Goal: Task Accomplishment & Management: Use online tool/utility

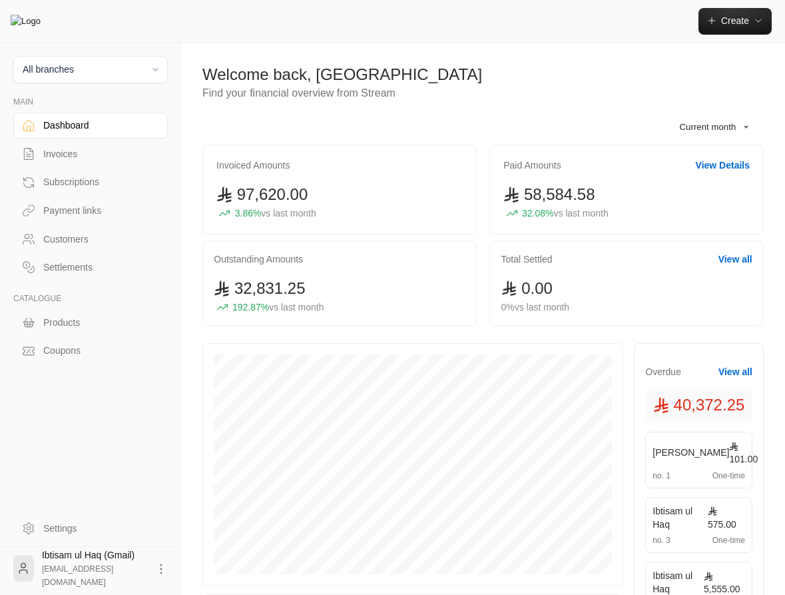
click at [61, 212] on div "Payment links" at bounding box center [97, 210] width 108 height 13
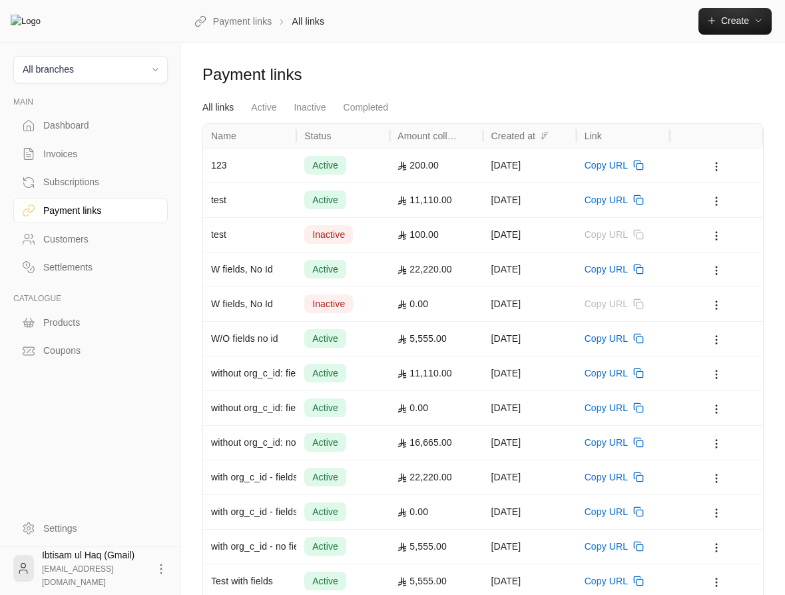
click at [262, 194] on div "test" at bounding box center [249, 200] width 77 height 34
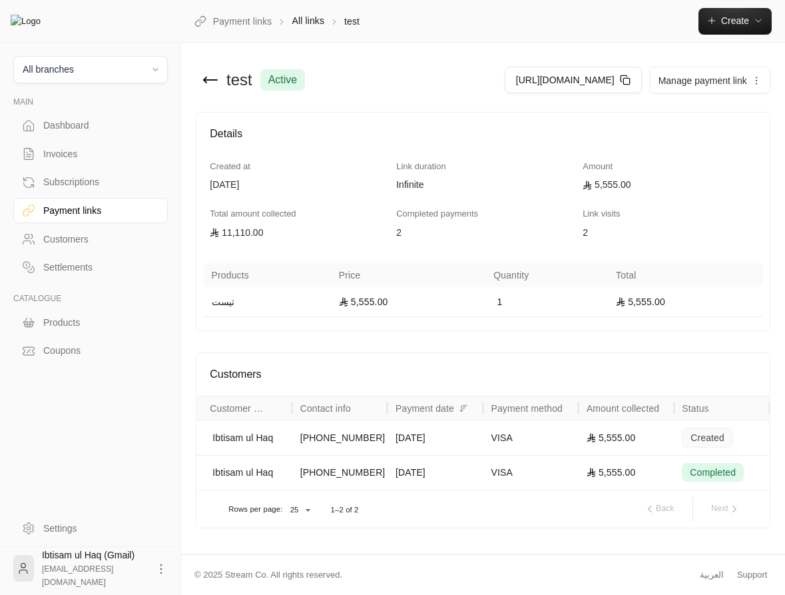
click at [439, 489] on div "[DATE]" at bounding box center [435, 472] width 79 height 34
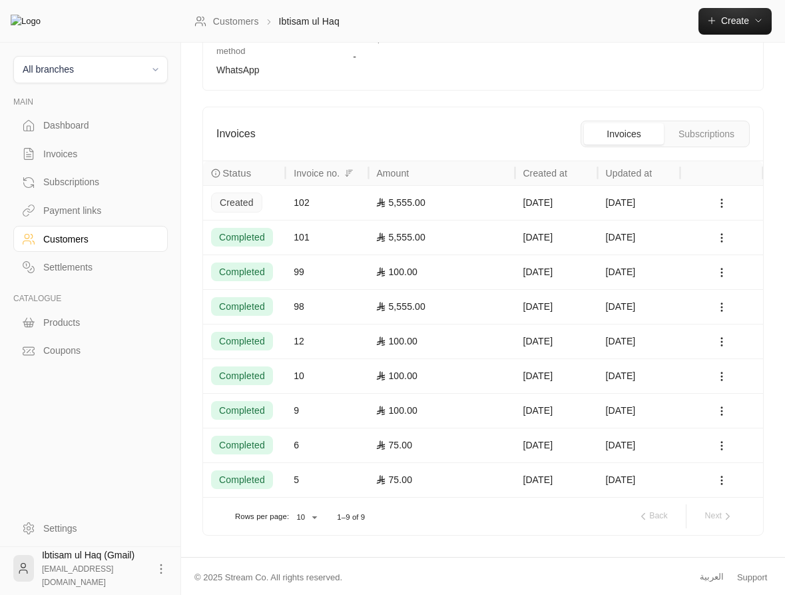
scroll to position [260, 0]
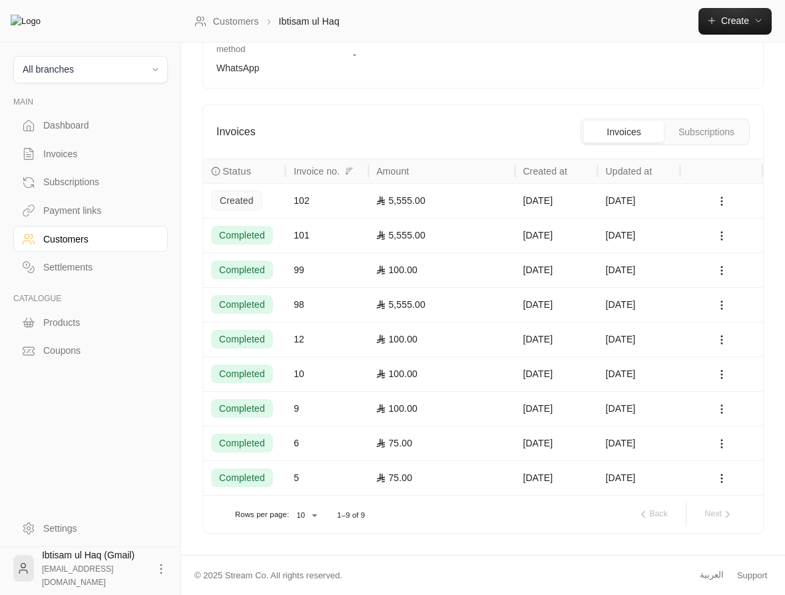
click at [75, 217] on div "Payment links" at bounding box center [97, 210] width 108 height 13
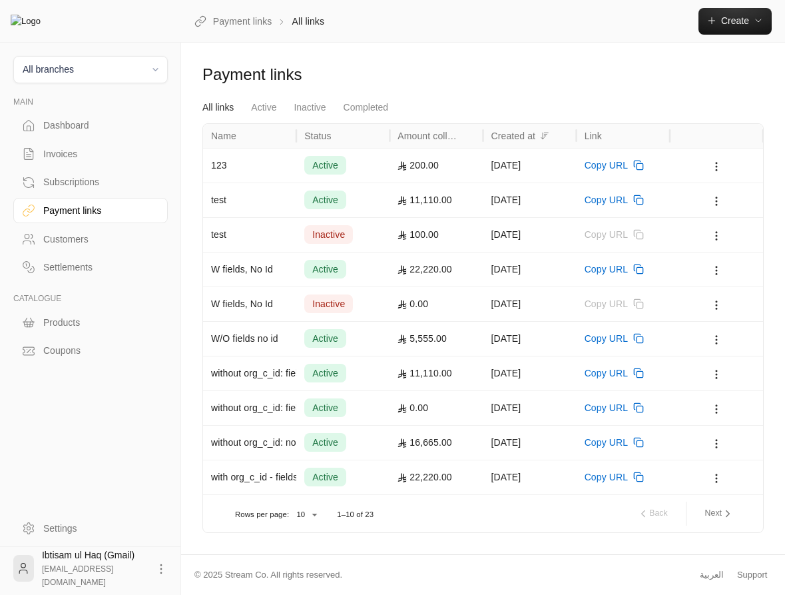
click at [410, 202] on div "11,110.00" at bounding box center [436, 200] width 77 height 34
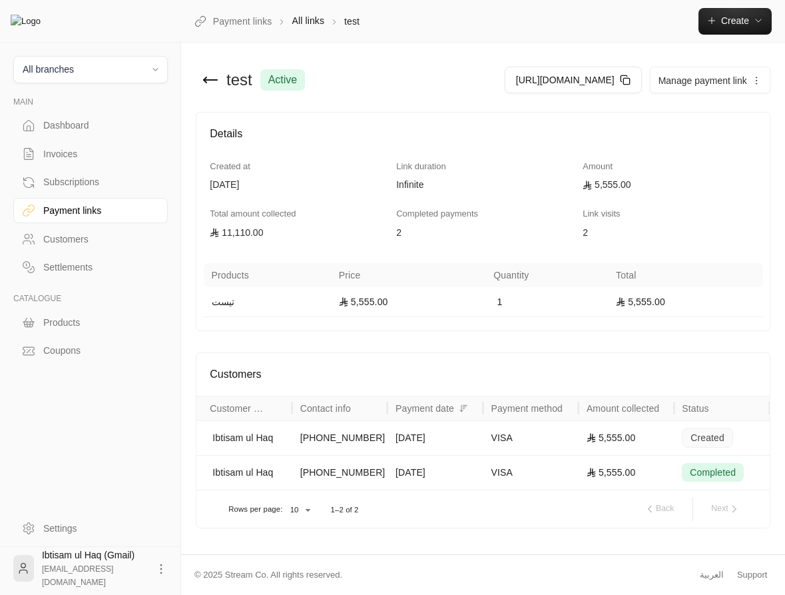
click at [432, 489] on div "[DATE]" at bounding box center [435, 472] width 79 height 34
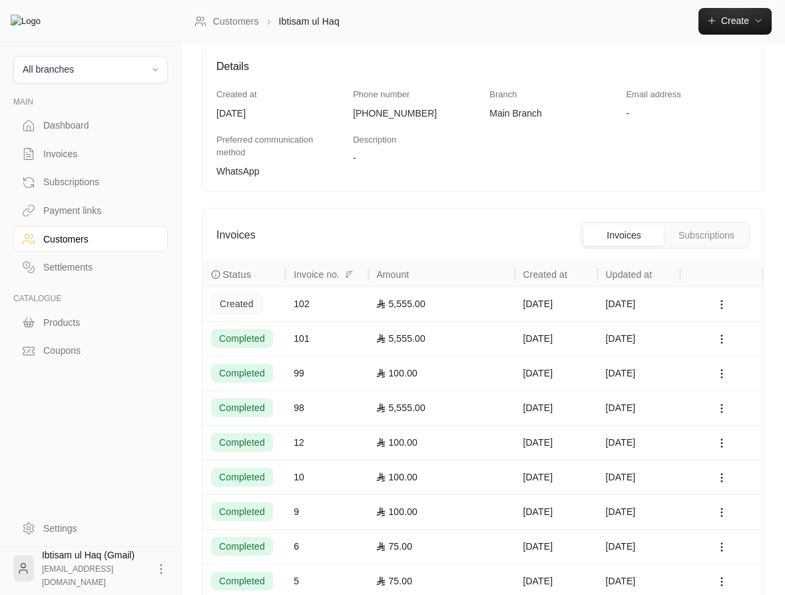
scroll to position [158, 0]
click at [75, 210] on div "Payment links" at bounding box center [97, 210] width 108 height 13
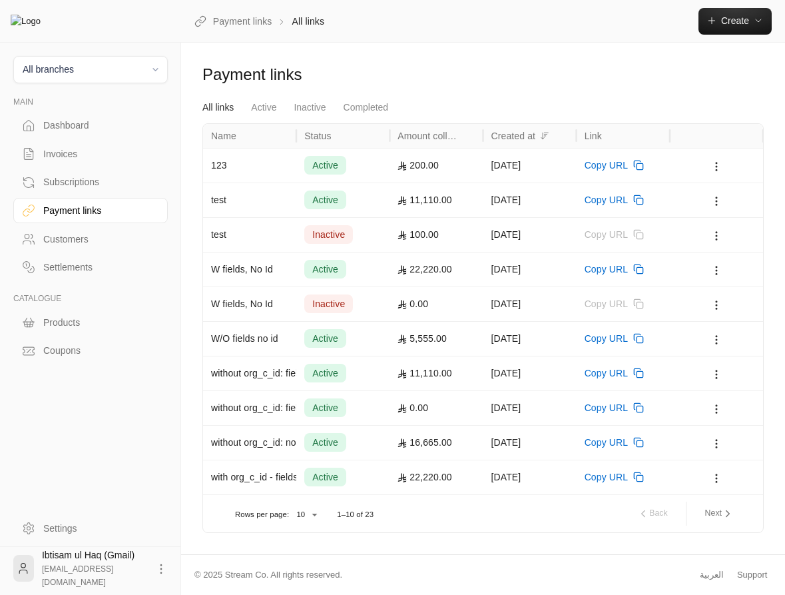
click at [380, 199] on div "active" at bounding box center [342, 200] width 77 height 34
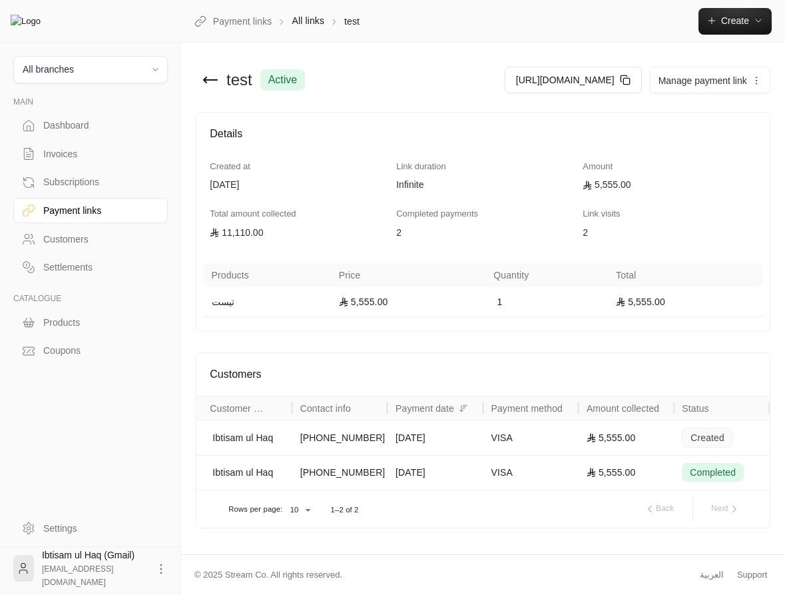
scroll to position [27, 0]
click at [345, 473] on div "[PHONE_NUMBER]" at bounding box center [339, 472] width 79 height 34
click at [382, 489] on div "[PHONE_NUMBER]" at bounding box center [339, 472] width 95 height 35
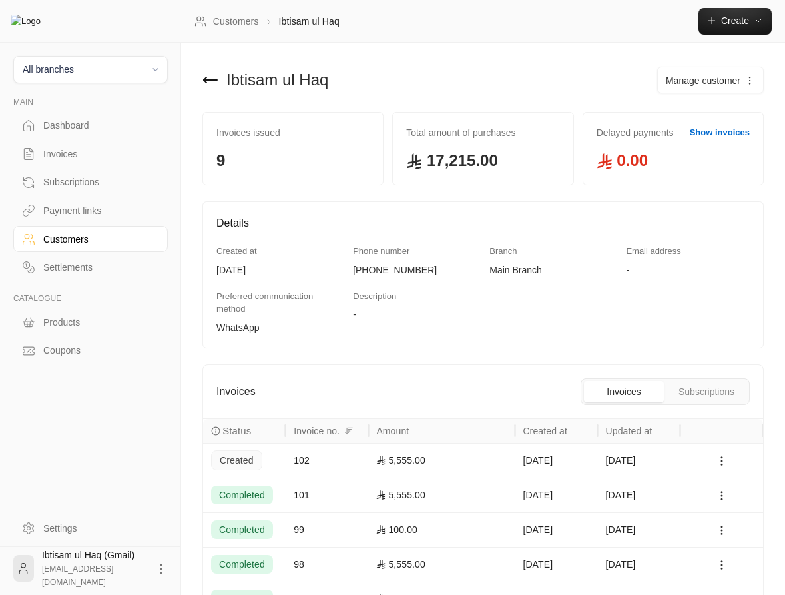
click at [356, 495] on div "101" at bounding box center [327, 495] width 67 height 34
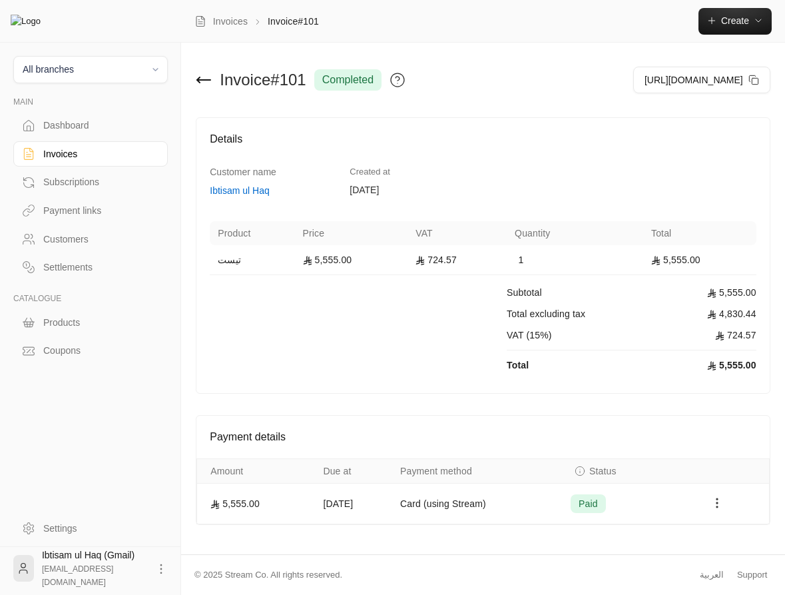
click at [717, 501] on icon "Payments" at bounding box center [716, 502] width 13 height 13
click at [641, 534] on div at bounding box center [392, 297] width 785 height 595
click at [717, 508] on icon "Payments" at bounding box center [716, 502] width 13 height 13
click at [63, 210] on div at bounding box center [392, 297] width 785 height 595
click at [54, 217] on div "Payment links" at bounding box center [97, 210] width 108 height 13
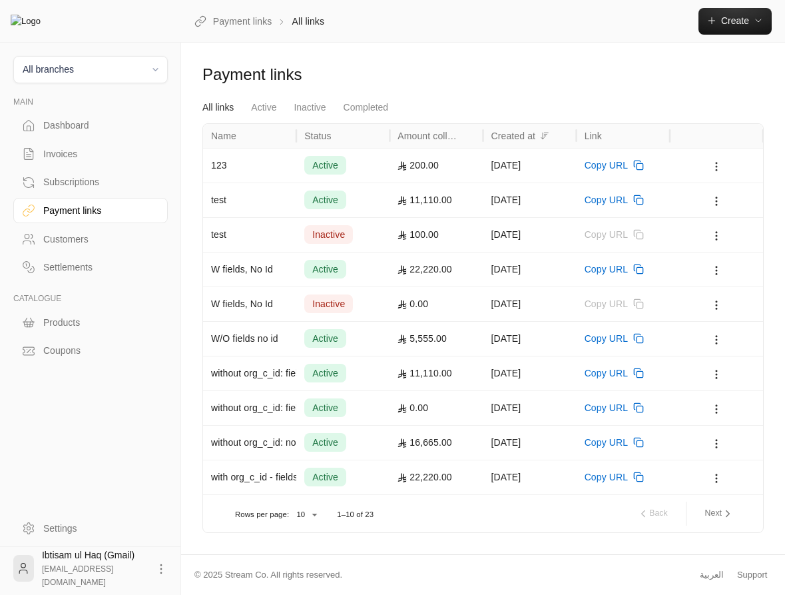
click at [716, 161] on button at bounding box center [716, 165] width 15 height 15
click at [734, 199] on link "View" at bounding box center [739, 202] width 55 height 24
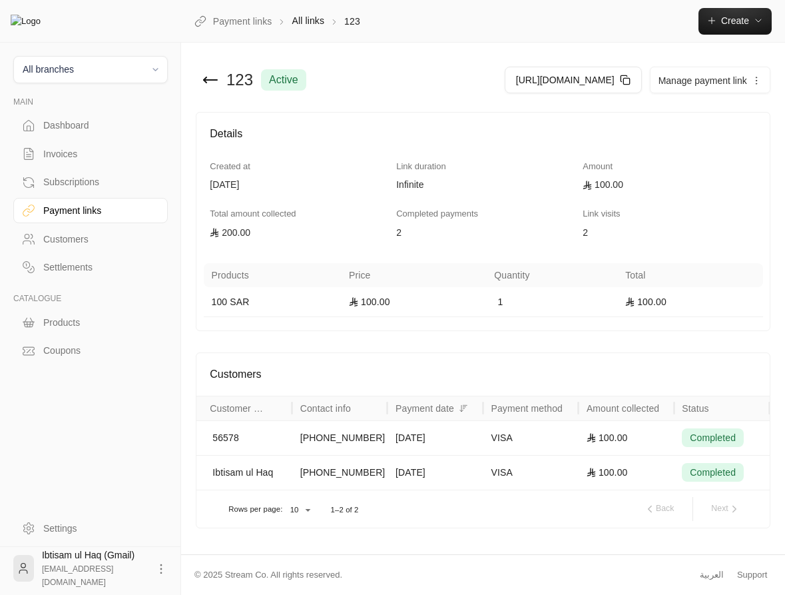
click at [204, 83] on icon at bounding box center [205, 79] width 3 height 5
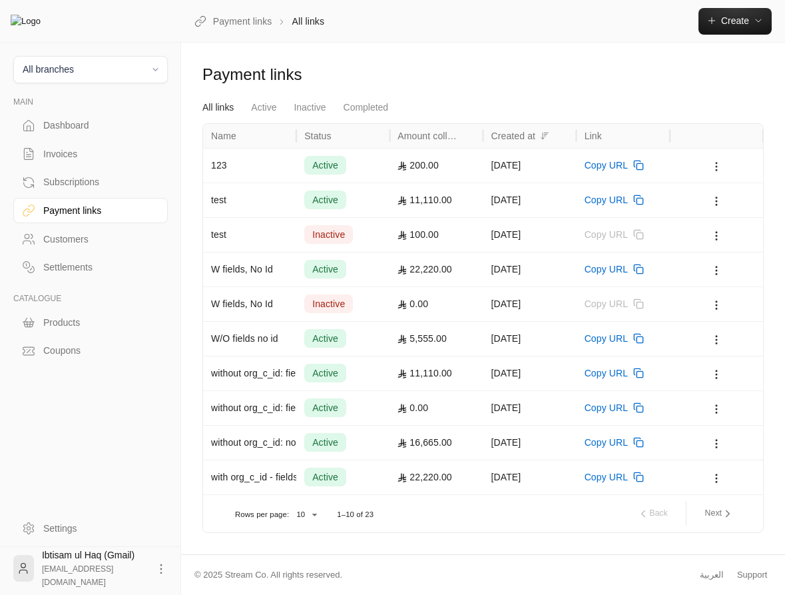
click at [718, 172] on icon at bounding box center [716, 166] width 12 height 12
click at [728, 203] on link "View" at bounding box center [739, 202] width 55 height 24
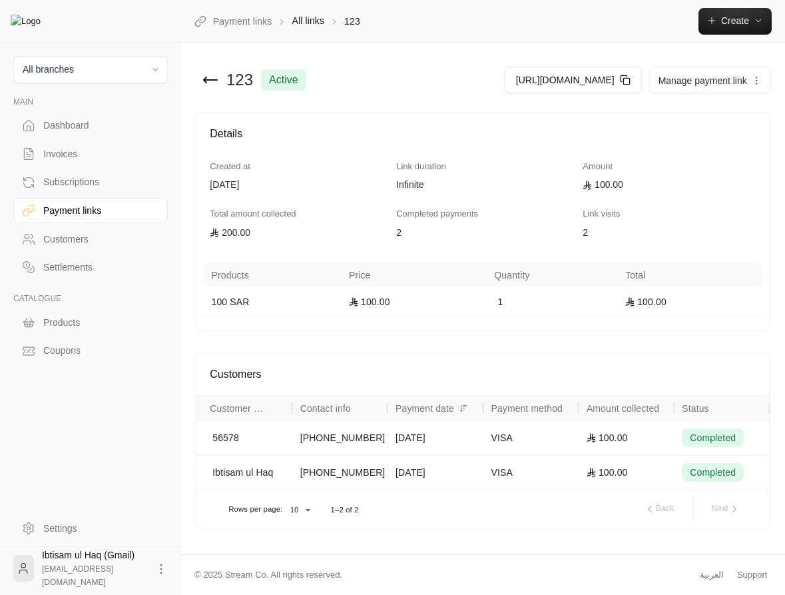
click at [67, 155] on div "Invoices" at bounding box center [97, 153] width 108 height 13
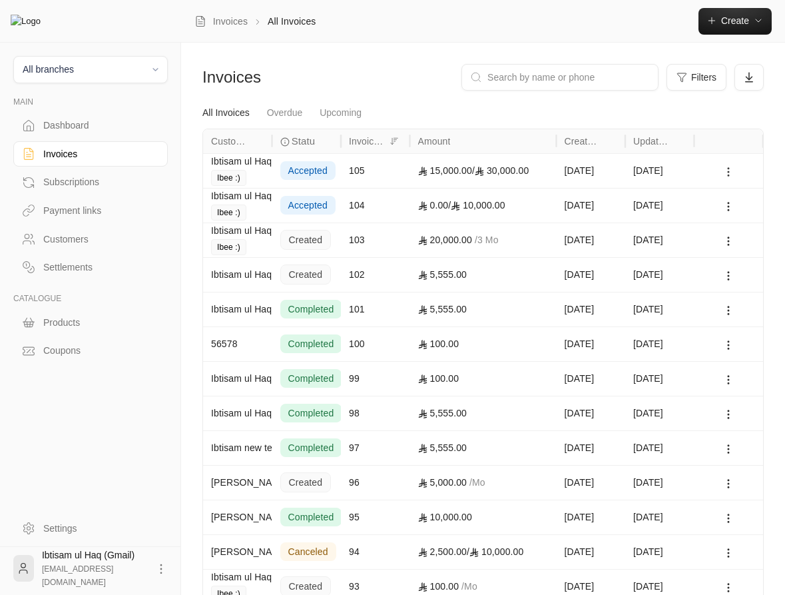
click at [730, 166] on button at bounding box center [728, 171] width 15 height 15
click at [729, 166] on div at bounding box center [392, 297] width 785 height 595
click at [73, 214] on div "Payment links" at bounding box center [97, 210] width 108 height 13
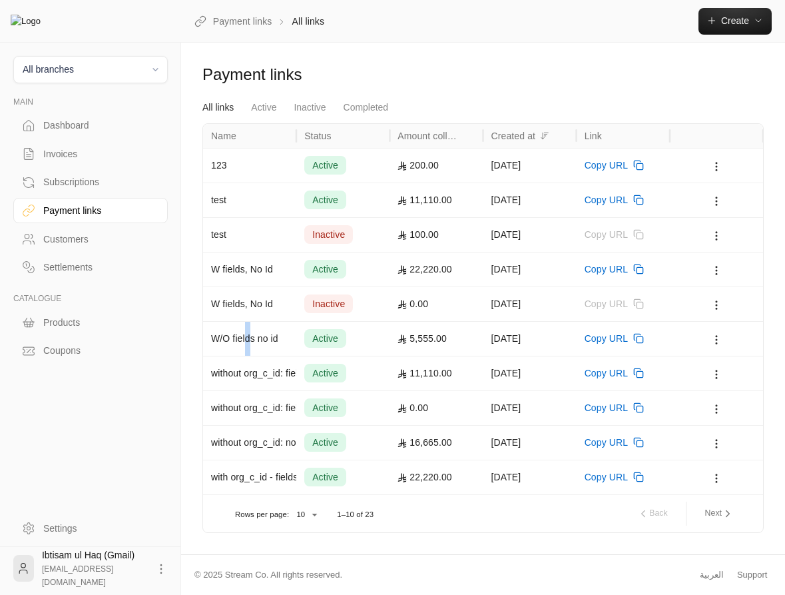
click at [250, 333] on div "W/O fields no id" at bounding box center [249, 339] width 77 height 34
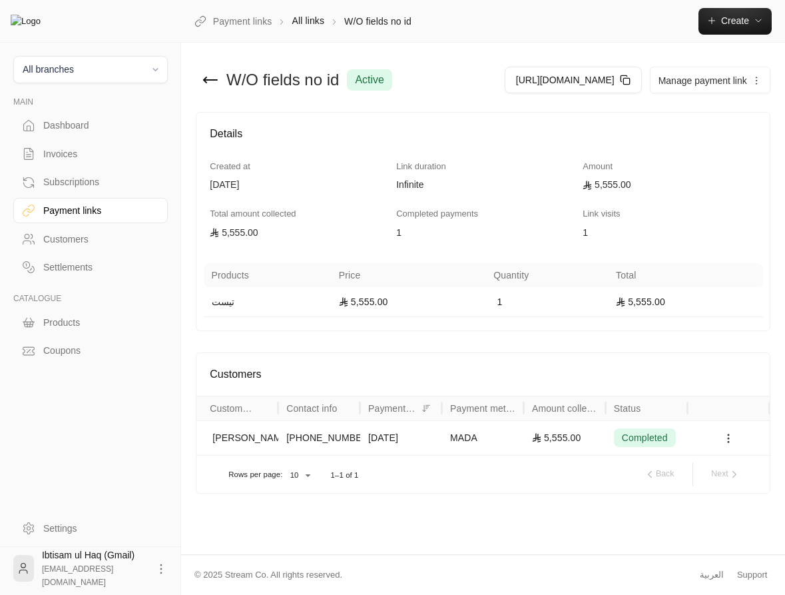
click at [732, 444] on icon at bounding box center [728, 438] width 12 height 12
click at [61, 212] on div at bounding box center [392, 297] width 785 height 595
click at [39, 213] on link "Payment links" at bounding box center [90, 211] width 154 height 26
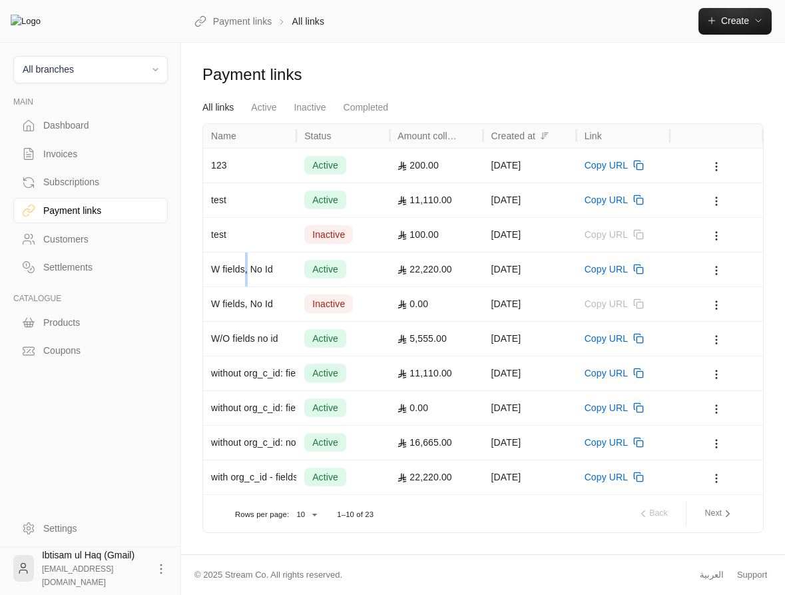
click at [247, 270] on div "W fields, No Id" at bounding box center [249, 269] width 77 height 34
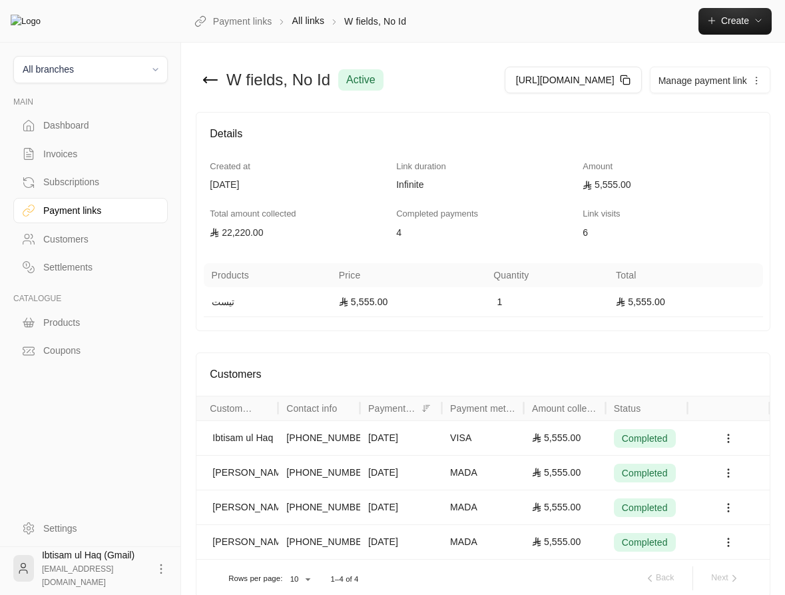
click at [732, 453] on div at bounding box center [729, 437] width 82 height 35
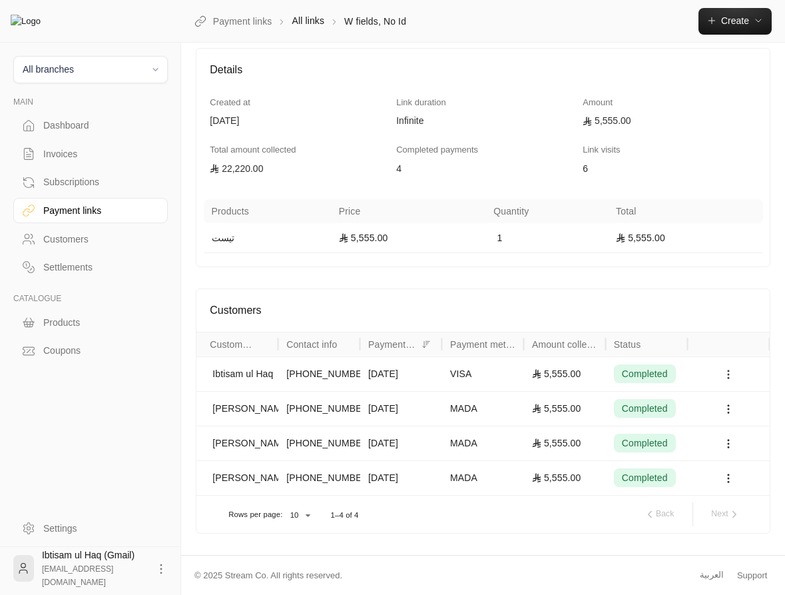
click at [729, 379] on circle at bounding box center [728, 378] width 1 height 1
click at [723, 266] on div at bounding box center [392, 297] width 785 height 595
click at [729, 409] on circle at bounding box center [728, 408] width 1 height 1
click at [714, 304] on div at bounding box center [392, 297] width 785 height 595
click at [570, 374] on div "5,555.00" at bounding box center [565, 374] width 66 height 34
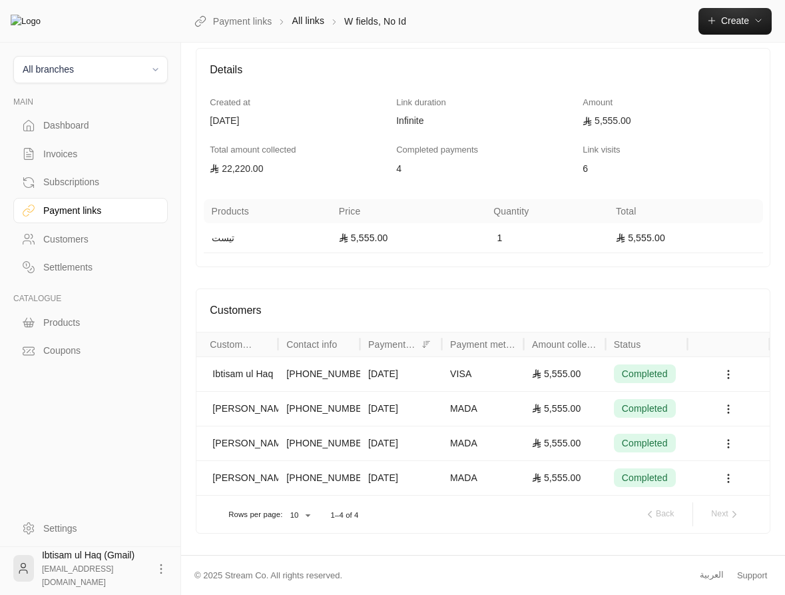
click at [553, 402] on div "5,555.00" at bounding box center [565, 409] width 66 height 34
click at [553, 445] on div "5,555.00" at bounding box center [565, 443] width 66 height 34
click at [553, 471] on div "5,555.00" at bounding box center [565, 478] width 66 height 34
click at [726, 374] on icon at bounding box center [728, 374] width 12 height 12
click at [718, 407] on li "GENERAL.VIEW_CUSTOMER" at bounding box center [706, 410] width 135 height 24
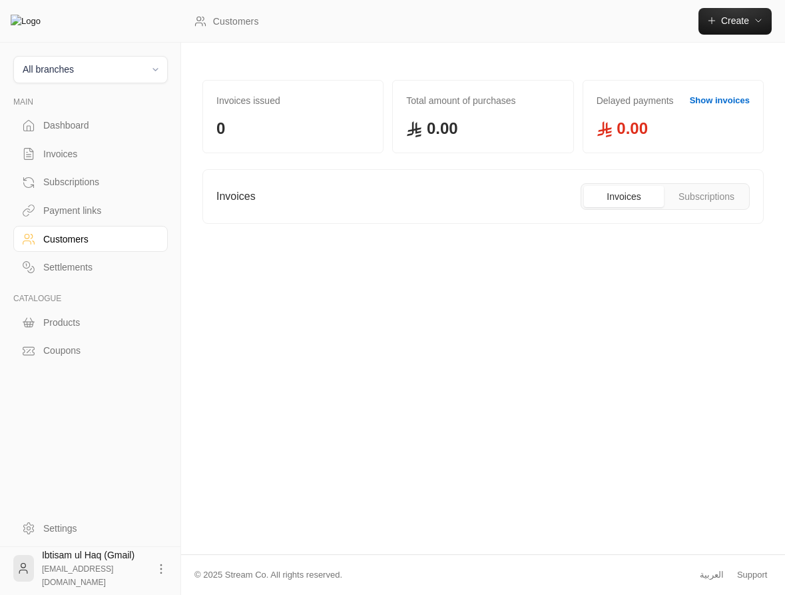
click at [66, 210] on div "Payment links" at bounding box center [97, 210] width 108 height 13
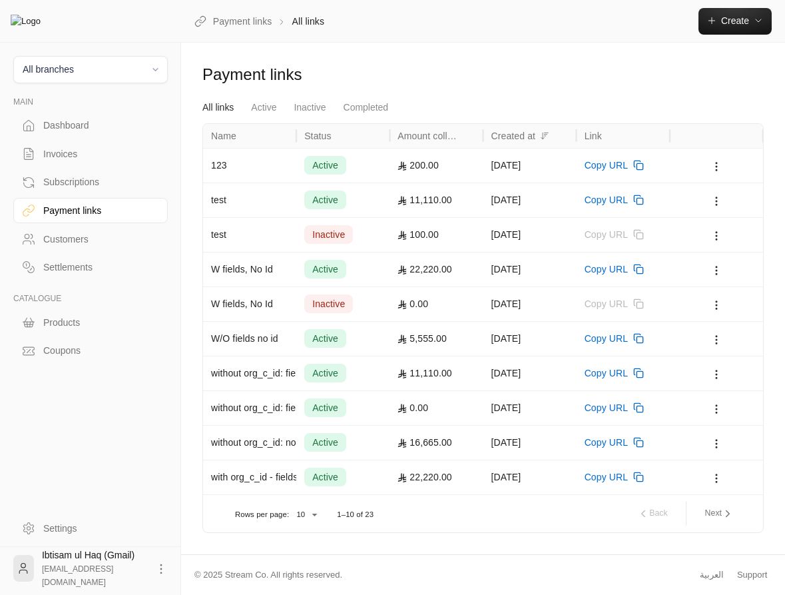
click at [382, 167] on div "active" at bounding box center [342, 165] width 93 height 35
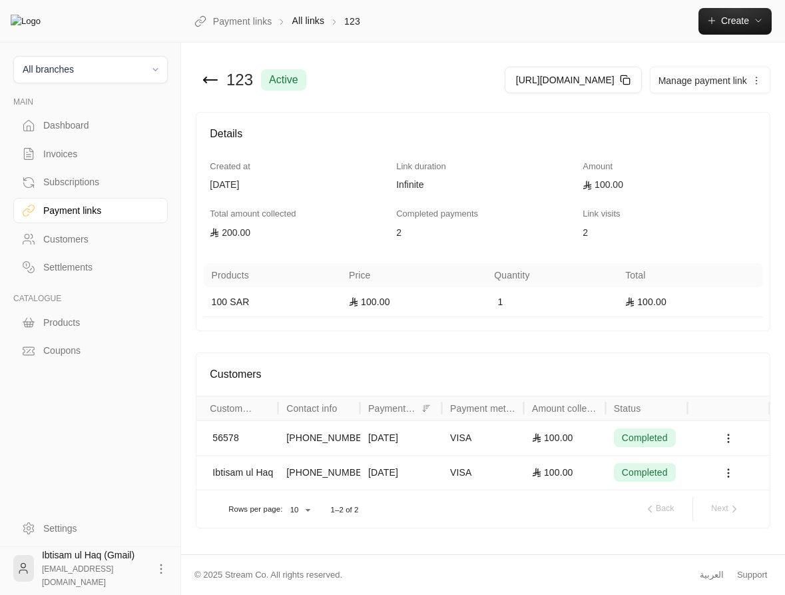
click at [352, 489] on div "[PHONE_NUMBER]" at bounding box center [319, 472] width 66 height 34
click at [447, 480] on div "VISA" at bounding box center [483, 472] width 82 height 35
click at [730, 479] on icon at bounding box center [728, 473] width 12 height 12
click at [728, 513] on li "GENERAL.VIEW_CUSTOMER" at bounding box center [706, 513] width 135 height 24
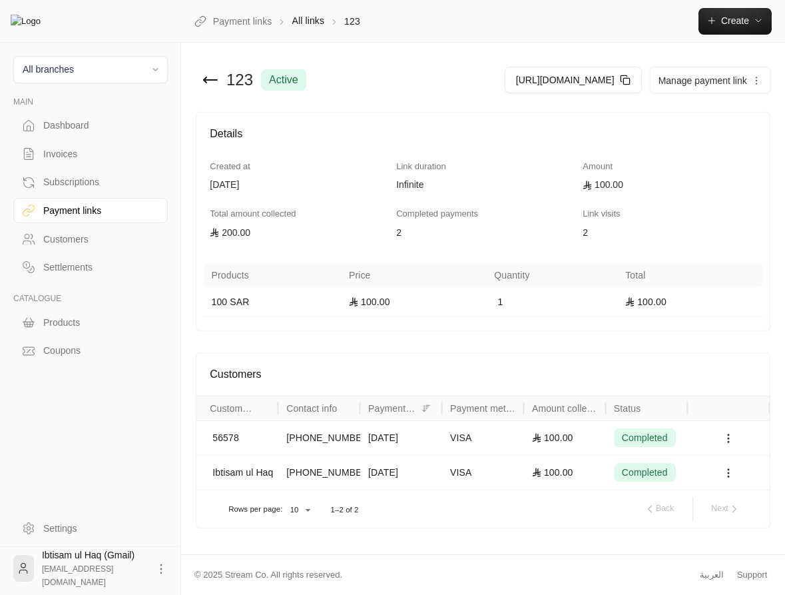
scroll to position [27, 0]
click at [475, 473] on div "VISA" at bounding box center [483, 472] width 66 height 34
click at [728, 479] on icon at bounding box center [728, 473] width 12 height 12
click at [727, 511] on li "GENERAL.VIEW_CUSTOMER" at bounding box center [706, 513] width 135 height 24
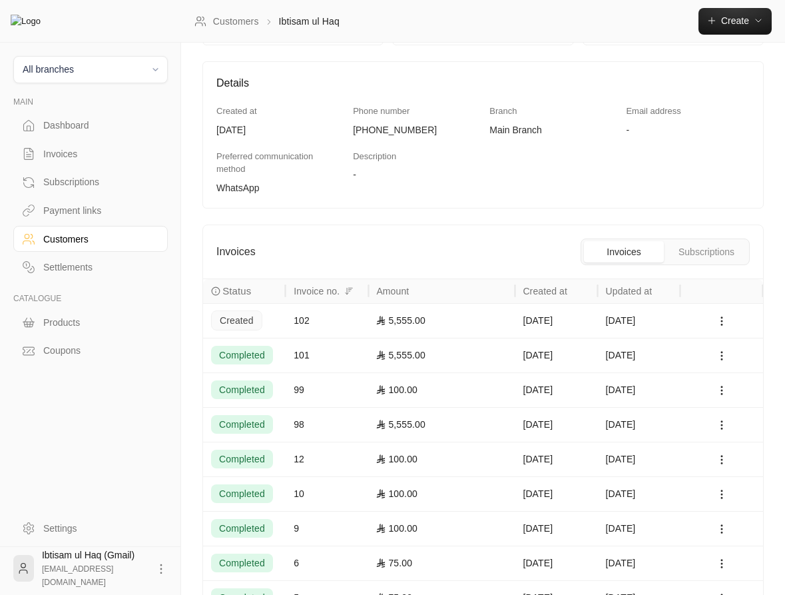
scroll to position [158, 0]
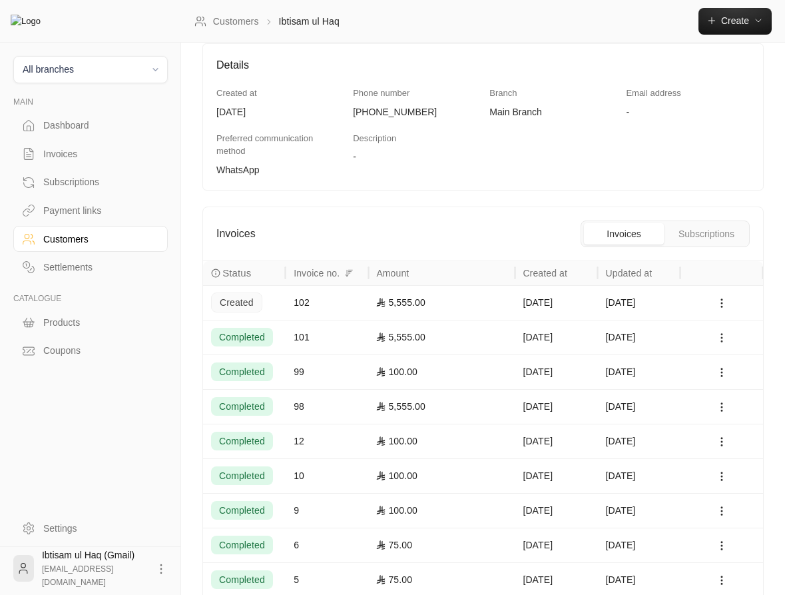
click at [724, 337] on icon at bounding box center [722, 338] width 12 height 12
click at [742, 372] on li "View" at bounding box center [736, 374] width 32 height 24
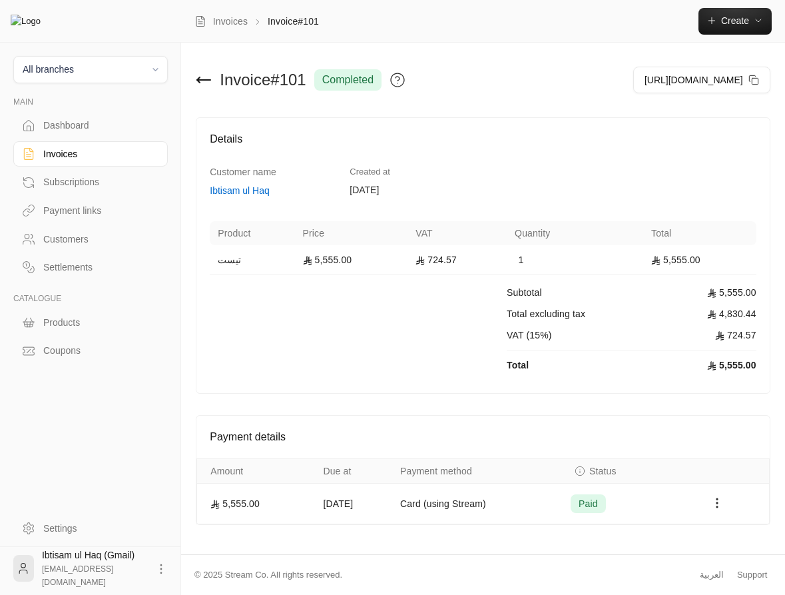
click at [72, 214] on div "Payment links" at bounding box center [97, 210] width 108 height 13
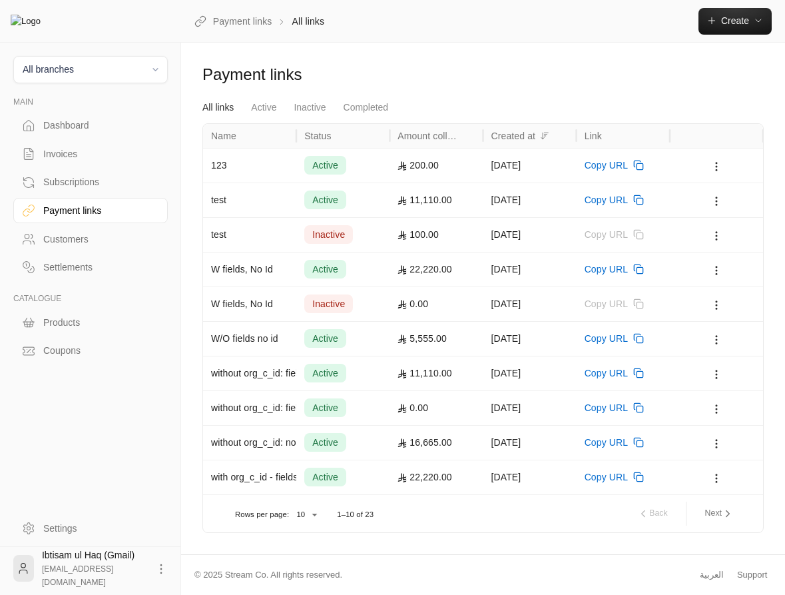
click at [274, 168] on div "123" at bounding box center [249, 165] width 77 height 34
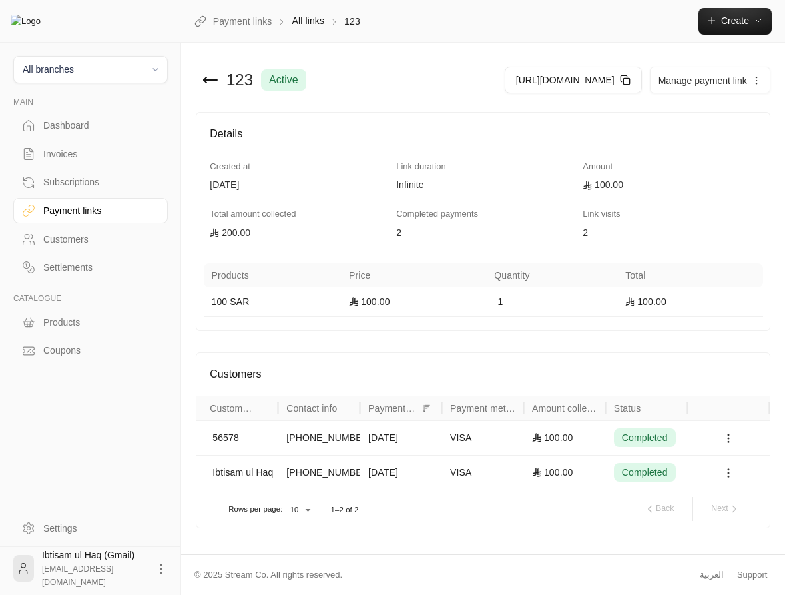
click at [729, 473] on circle at bounding box center [728, 472] width 1 height 1
click at [726, 533] on li "GENERAL.VIEW_CUSTOMER" at bounding box center [706, 541] width 135 height 24
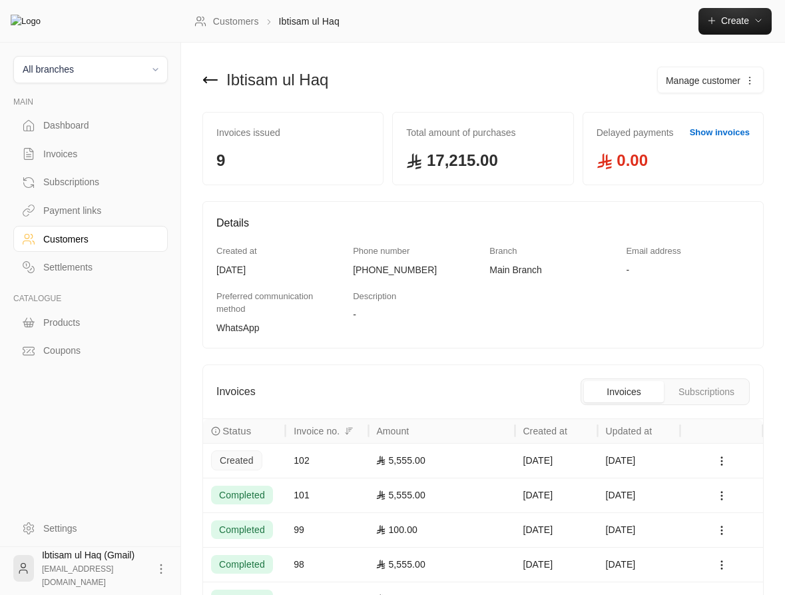
click at [85, 216] on div "Payment links" at bounding box center [97, 210] width 108 height 13
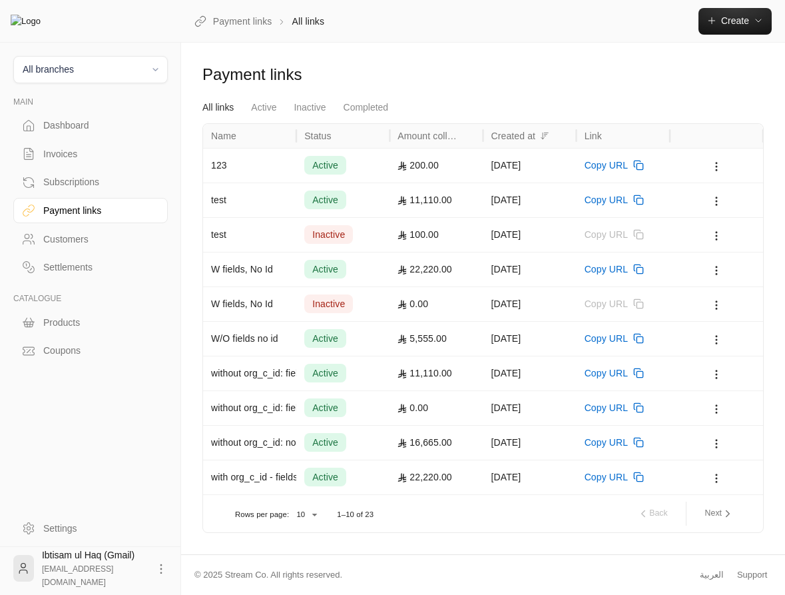
click at [447, 171] on div "200.00" at bounding box center [436, 165] width 77 height 34
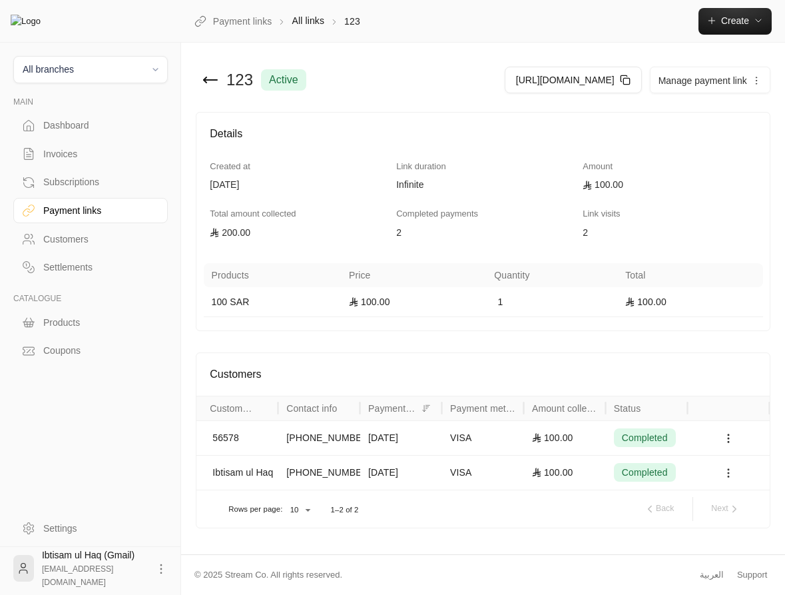
click at [727, 479] on icon at bounding box center [728, 473] width 12 height 12
click at [730, 545] on li "GENERAL.VIEW_CUSTOMER" at bounding box center [706, 541] width 135 height 24
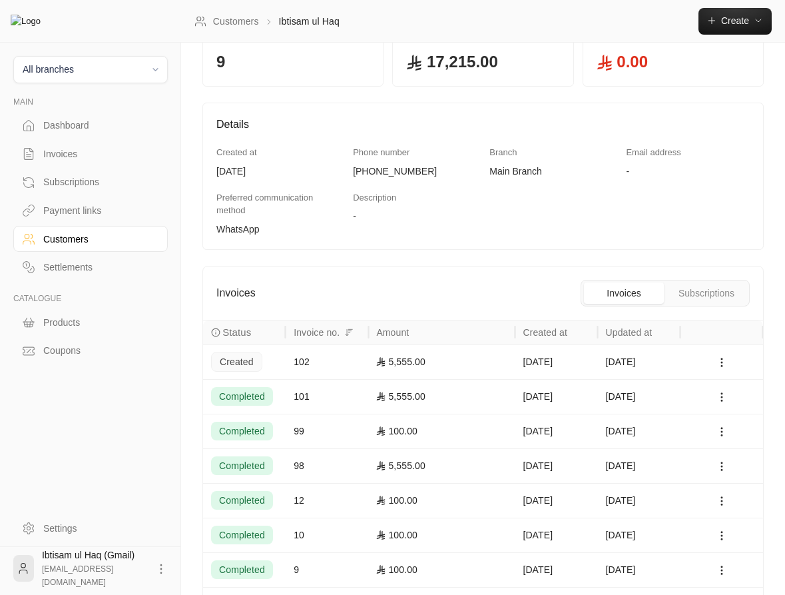
scroll to position [106, 0]
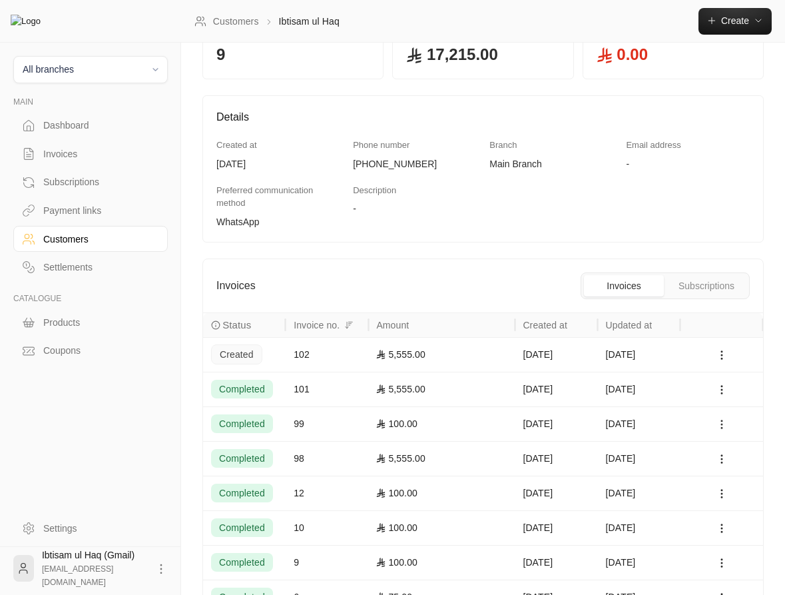
click at [720, 427] on icon at bounding box center [722, 424] width 12 height 12
click at [736, 460] on li "View" at bounding box center [736, 460] width 32 height 24
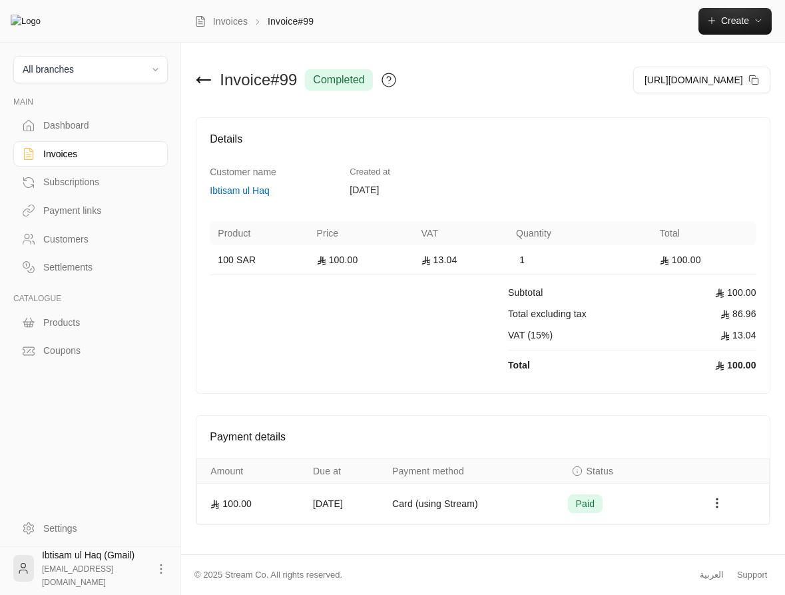
click at [78, 209] on div "Payment links" at bounding box center [97, 210] width 108 height 13
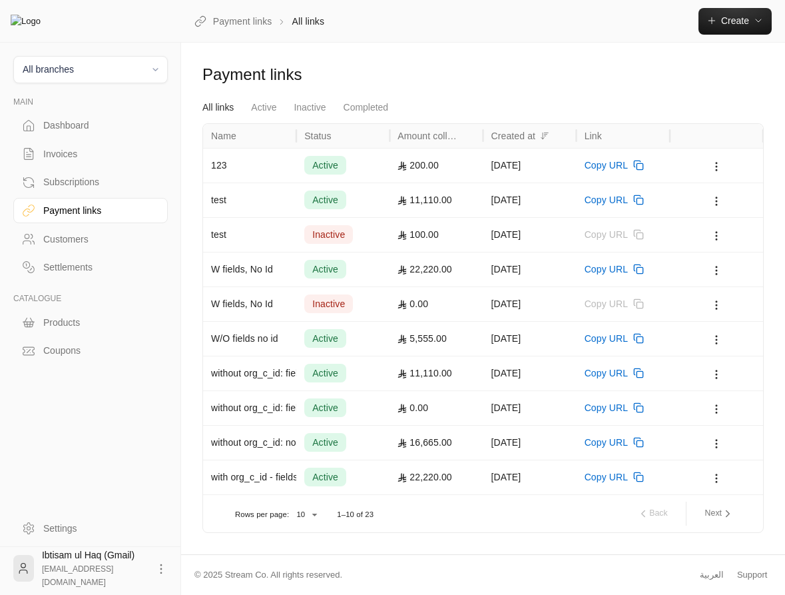
click at [497, 167] on div "[DATE]" at bounding box center [529, 165] width 77 height 34
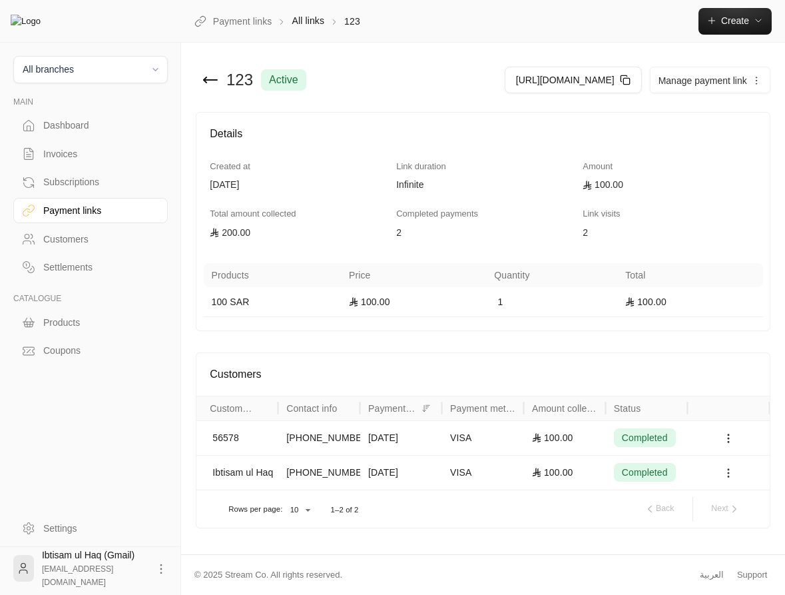
click at [730, 479] on icon at bounding box center [728, 473] width 12 height 12
click at [718, 557] on li "View invoice" at bounding box center [706, 565] width 135 height 24
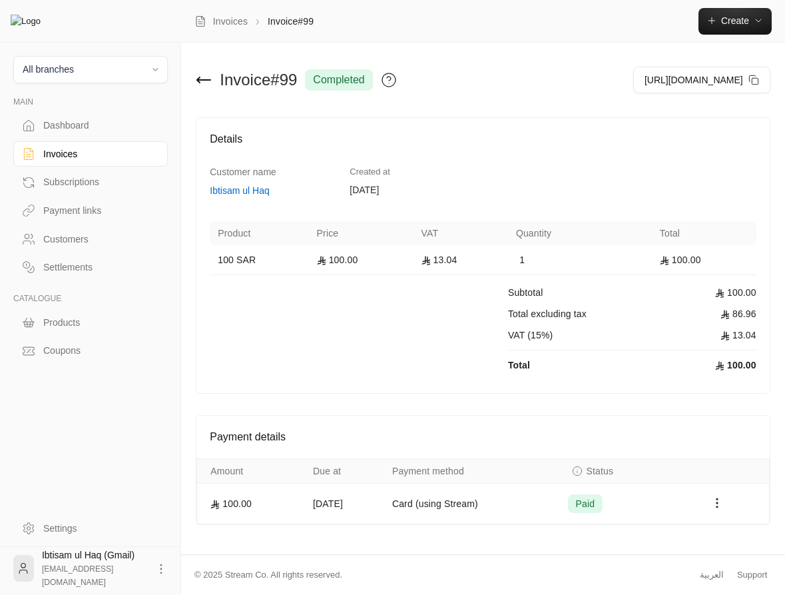
click at [86, 213] on div "Payment links" at bounding box center [97, 210] width 108 height 13
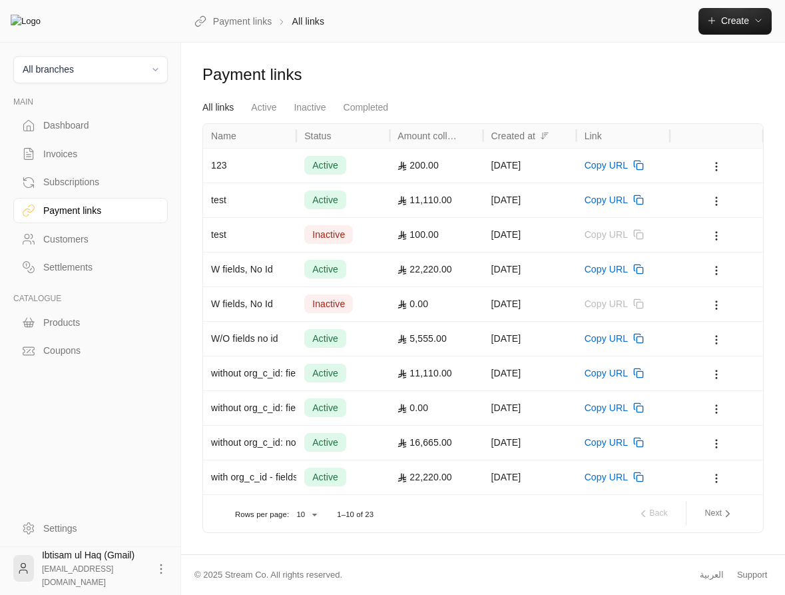
click at [488, 164] on div "[DATE]" at bounding box center [529, 165] width 93 height 35
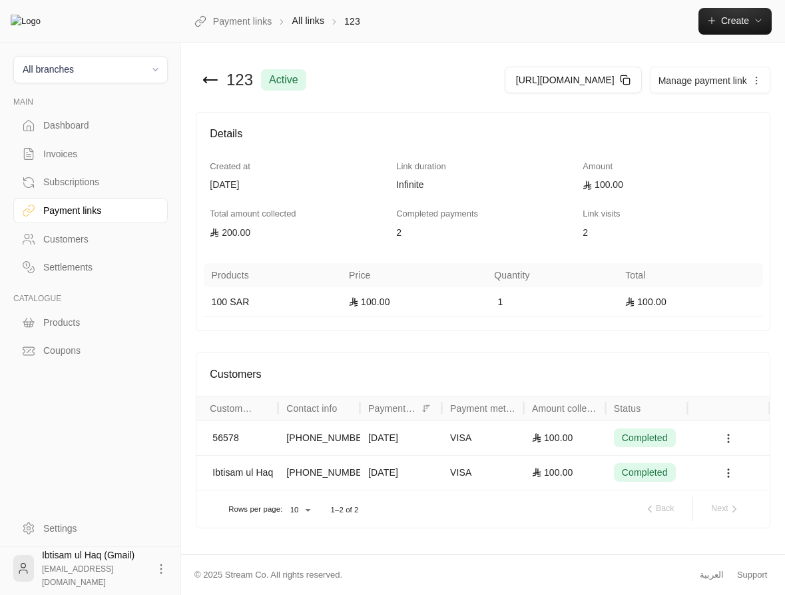
click at [730, 444] on icon at bounding box center [728, 438] width 12 height 12
click at [730, 475] on div at bounding box center [392, 297] width 785 height 595
click at [729, 439] on circle at bounding box center [728, 437] width 1 height 1
click at [573, 526] on div at bounding box center [392, 297] width 785 height 595
click at [571, 487] on div "100.00" at bounding box center [565, 472] width 82 height 35
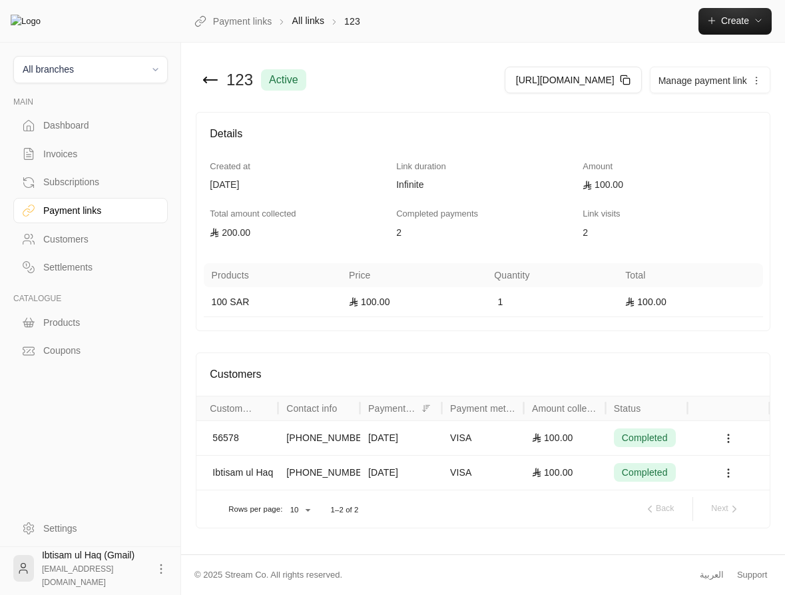
click at [571, 455] on div "100.00" at bounding box center [565, 438] width 66 height 34
click at [65, 272] on div "Settlements" at bounding box center [97, 266] width 108 height 13
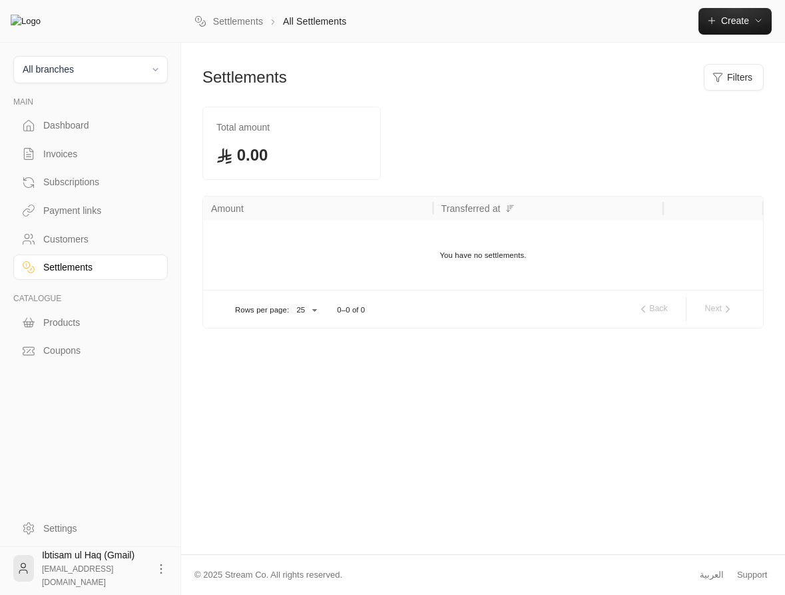
click at [69, 159] on div "Invoices" at bounding box center [97, 153] width 108 height 13
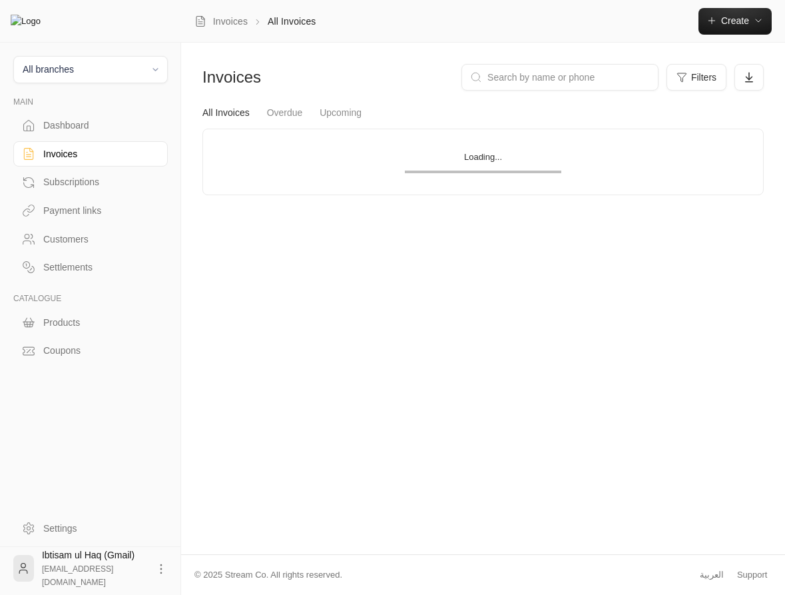
click at [75, 183] on div "Subscriptions" at bounding box center [97, 181] width 108 height 13
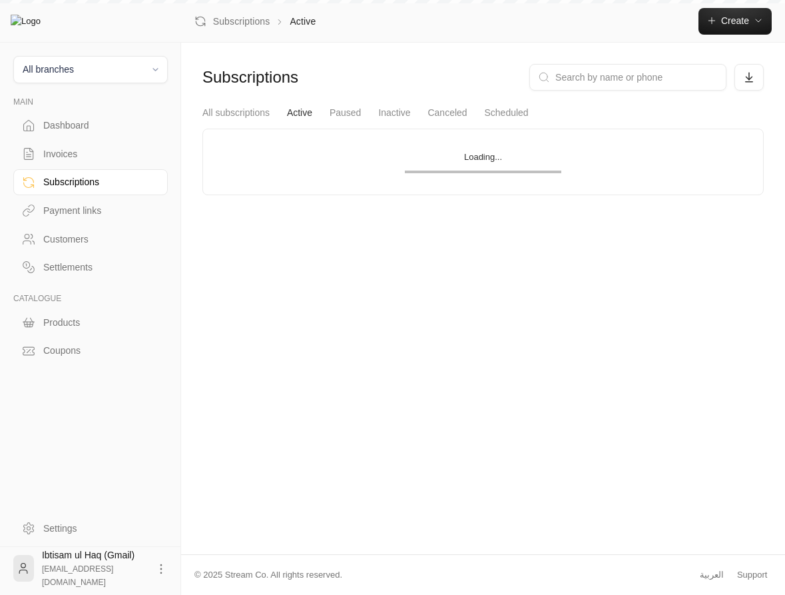
click at [71, 208] on div "Payment links" at bounding box center [97, 210] width 108 height 13
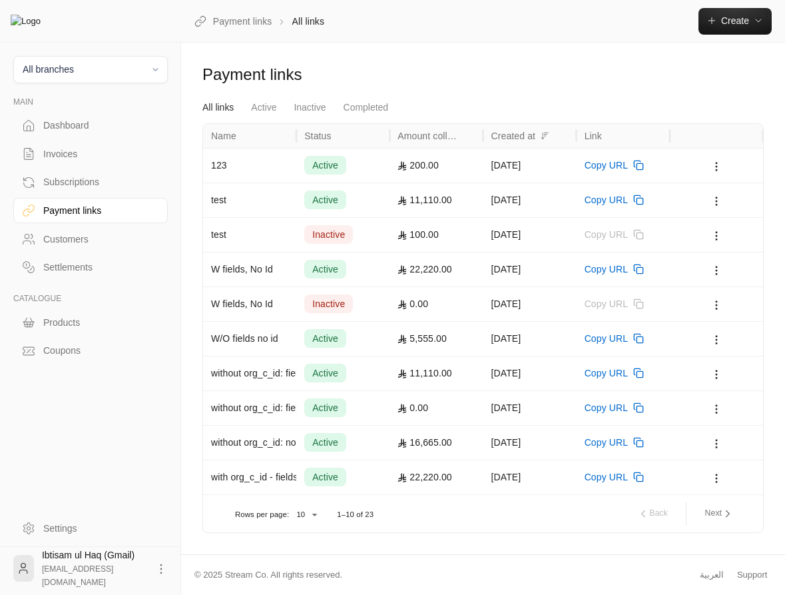
click at [371, 447] on div "active" at bounding box center [342, 442] width 77 height 34
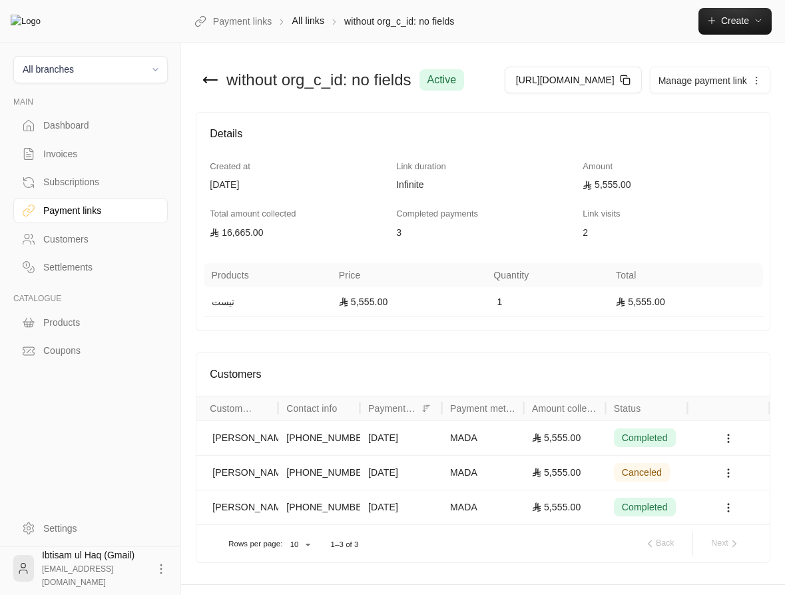
scroll to position [62, 0]
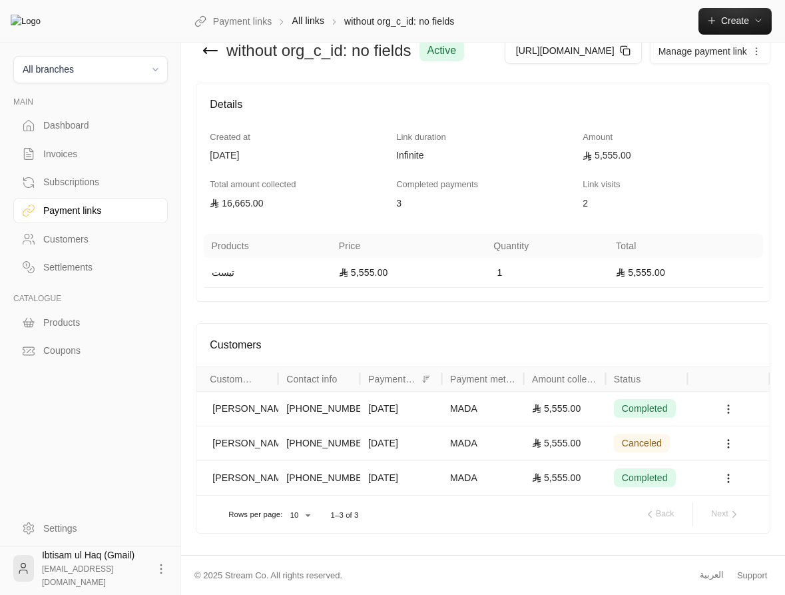
click at [730, 407] on icon at bounding box center [728, 409] width 12 height 12
click at [518, 522] on div at bounding box center [392, 297] width 785 height 595
click at [56, 216] on div "Payment links" at bounding box center [97, 210] width 108 height 13
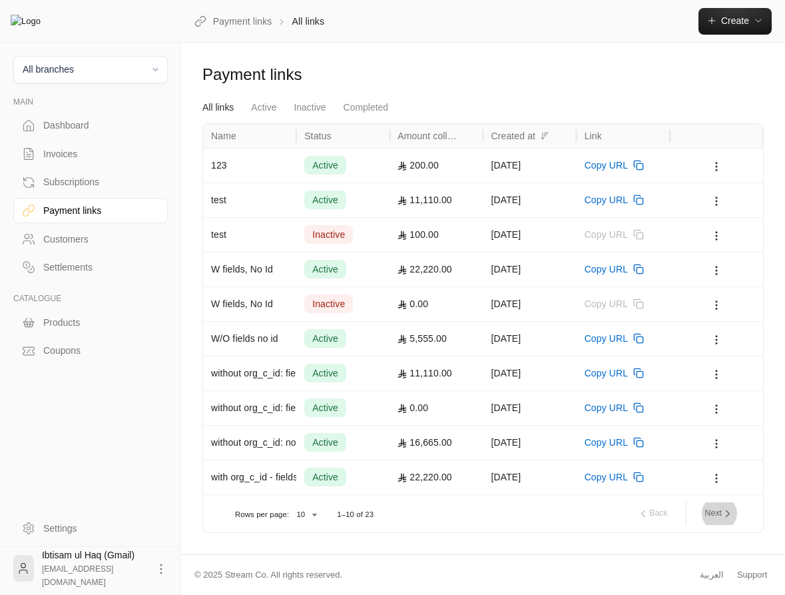
click at [718, 509] on button "Next" at bounding box center [719, 513] width 39 height 23
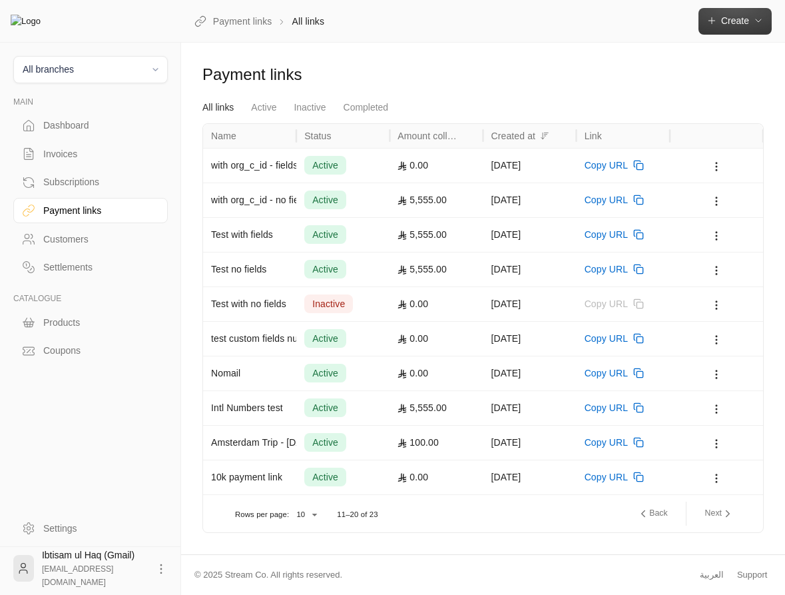
click at [741, 20] on span "Create" at bounding box center [735, 20] width 28 height 11
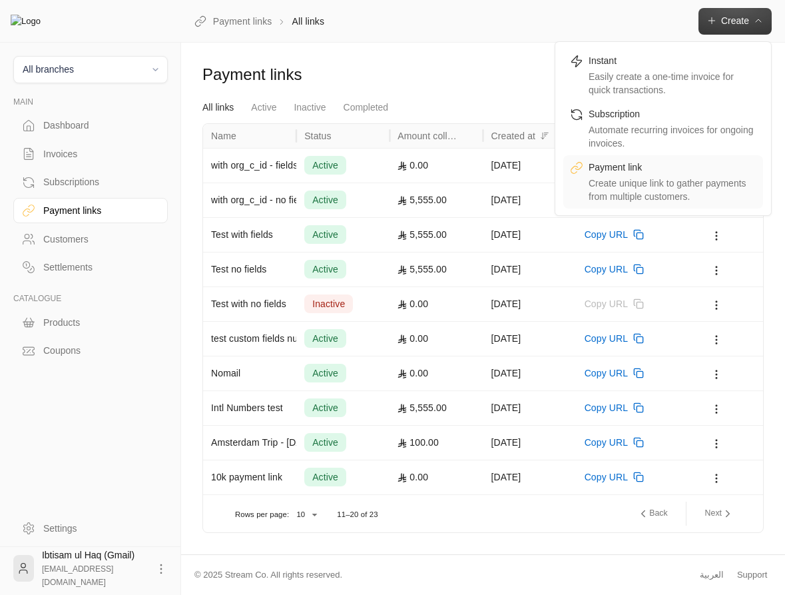
click at [645, 168] on div "Payment link" at bounding box center [673, 168] width 168 height 16
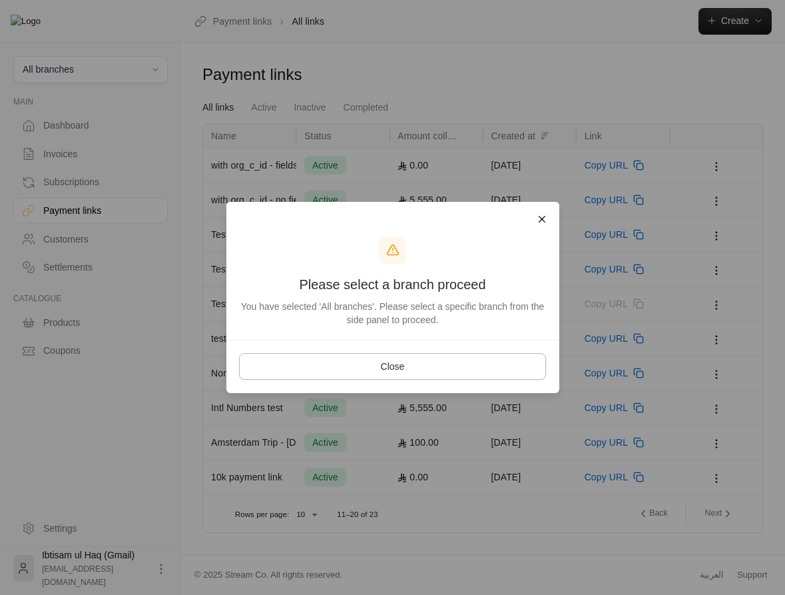
click at [394, 378] on button "Close" at bounding box center [393, 366] width 308 height 27
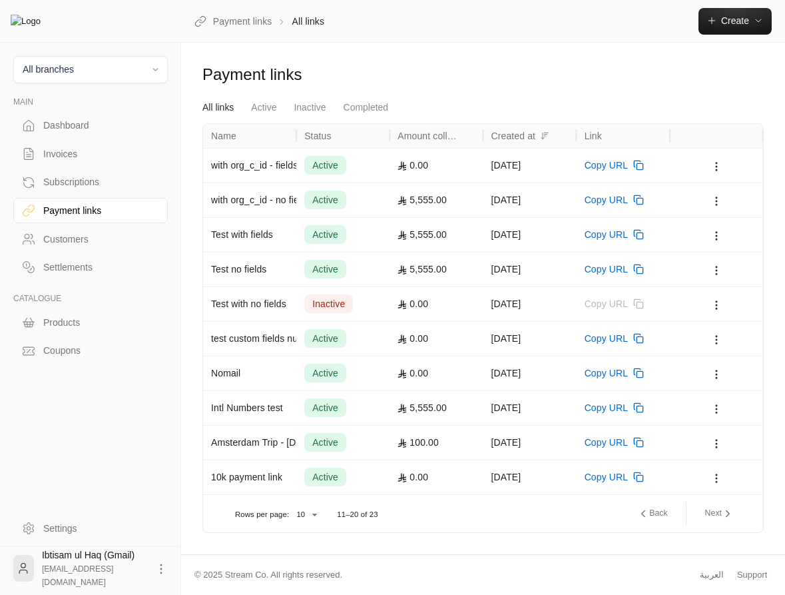
click at [74, 63] on span "All branches" at bounding box center [90, 69] width 137 height 15
click at [65, 131] on li "Main Branch" at bounding box center [90, 132] width 137 height 26
click at [739, 25] on span "Create" at bounding box center [735, 20] width 28 height 11
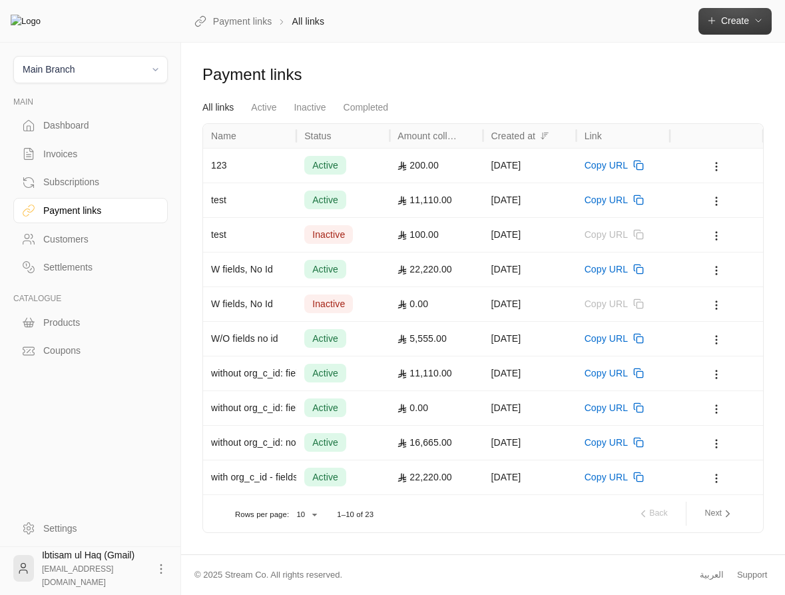
click at [746, 12] on button "Create" at bounding box center [734, 21] width 73 height 27
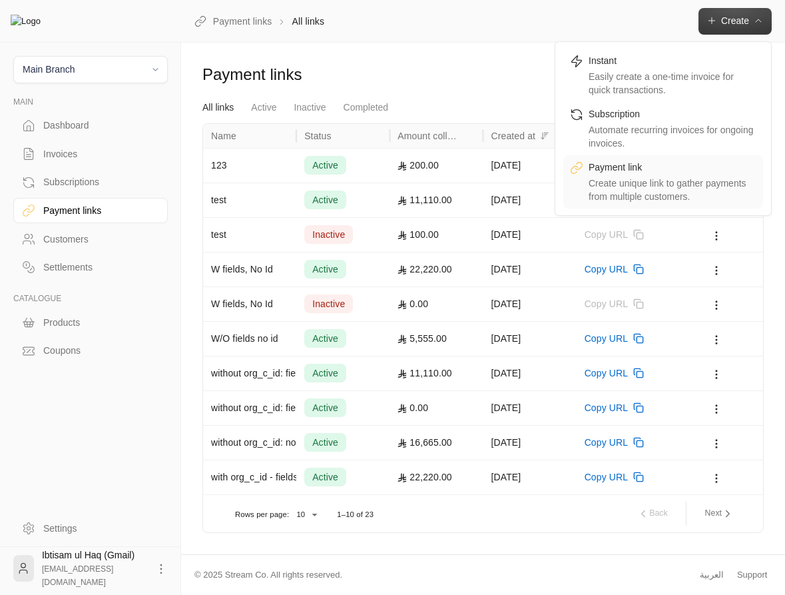
click at [648, 167] on div "Payment link" at bounding box center [673, 168] width 168 height 16
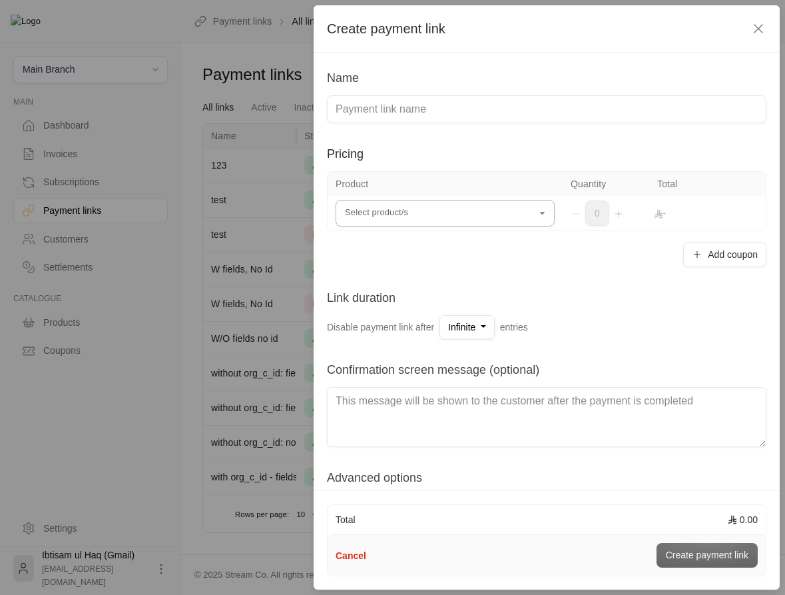
click at [391, 207] on input "Select product/s" at bounding box center [445, 213] width 219 height 23
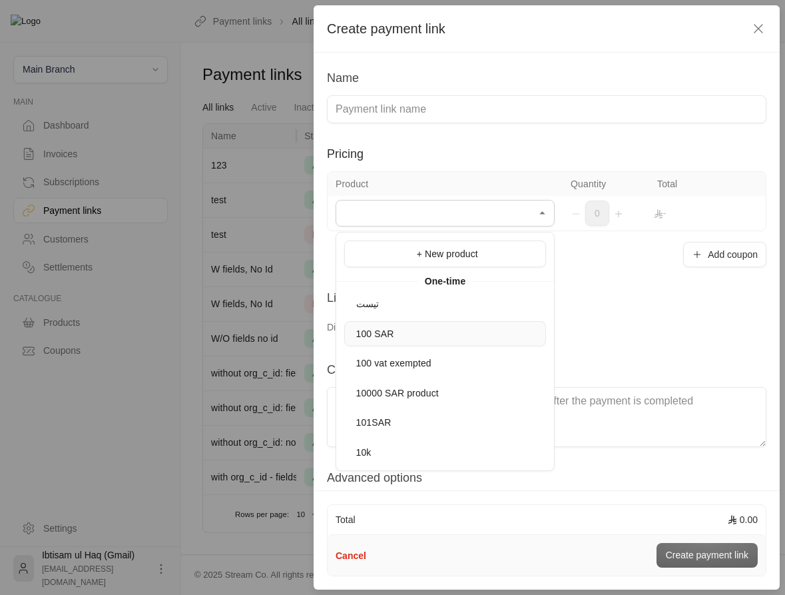
click at [402, 336] on div "100 SAR" at bounding box center [445, 334] width 187 height 14
type input "*******"
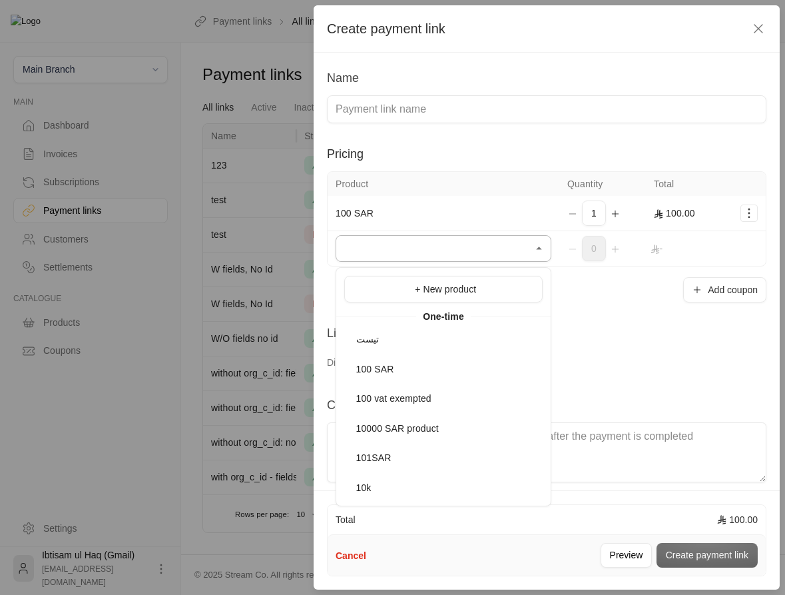
click at [421, 244] on input "Select product/s" at bounding box center [444, 248] width 216 height 23
click at [392, 461] on div "101SAR" at bounding box center [444, 458] width 184 height 14
type input "******"
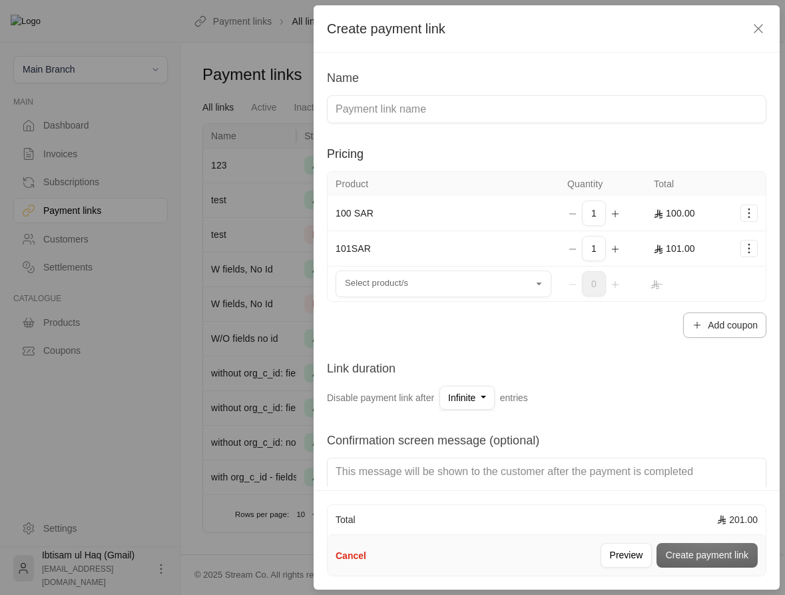
click at [716, 326] on button "Add coupon" at bounding box center [724, 324] width 83 height 25
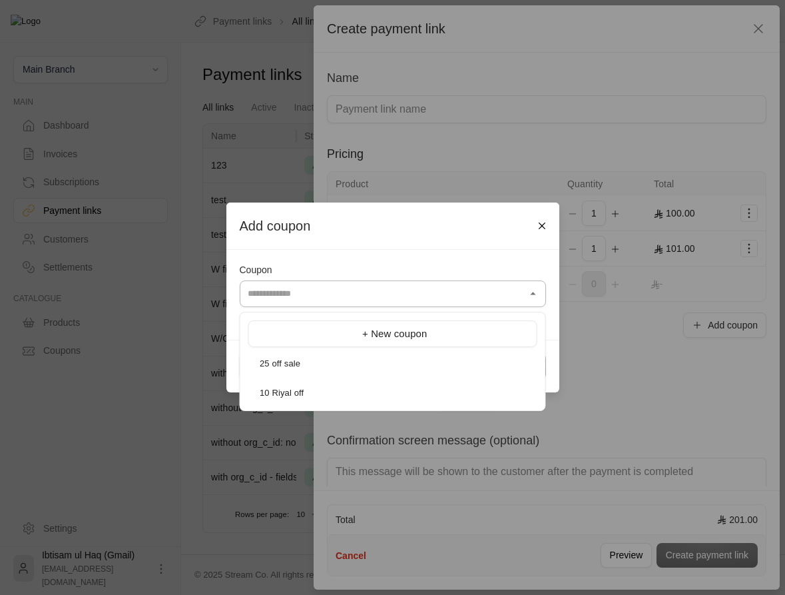
click at [372, 294] on input "Select product/s" at bounding box center [393, 293] width 306 height 23
click at [332, 387] on div "10 Riyal off" at bounding box center [393, 392] width 274 height 13
type input "**********"
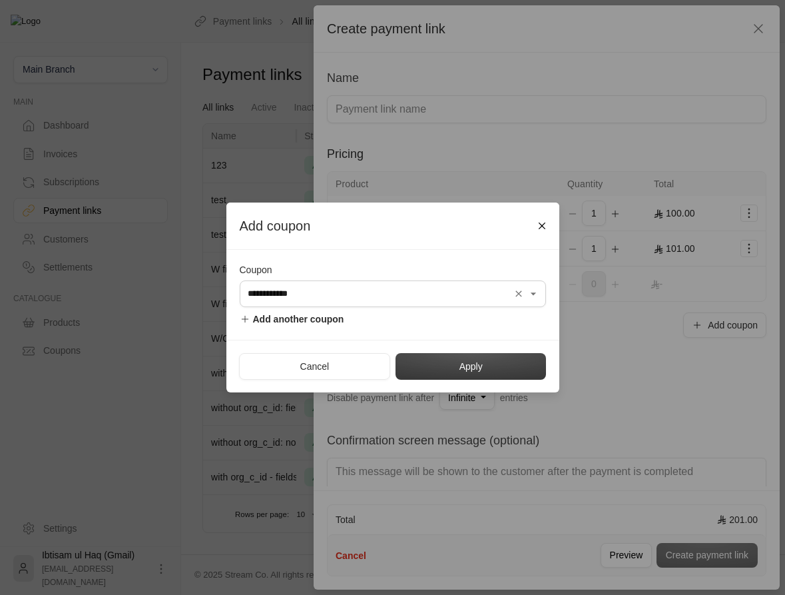
click at [467, 368] on button "Apply" at bounding box center [471, 366] width 150 height 27
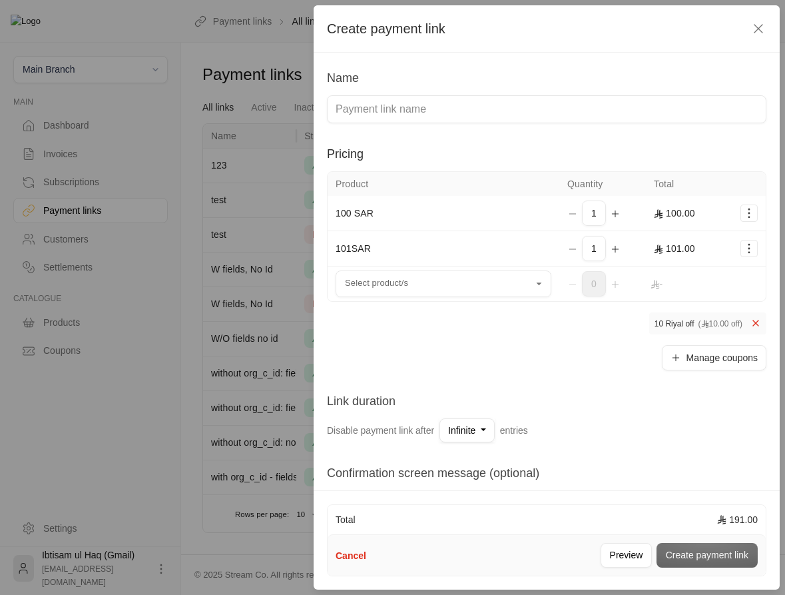
click at [532, 113] on input at bounding box center [546, 109] width 439 height 28
type input "191"
click at [694, 551] on button "Create payment link" at bounding box center [707, 555] width 101 height 25
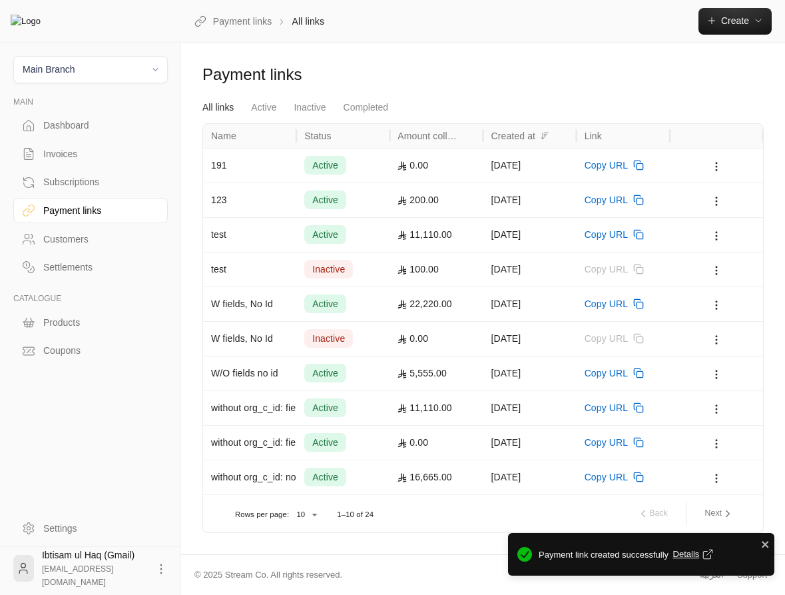
click at [533, 167] on div "[DATE]" at bounding box center [529, 165] width 77 height 34
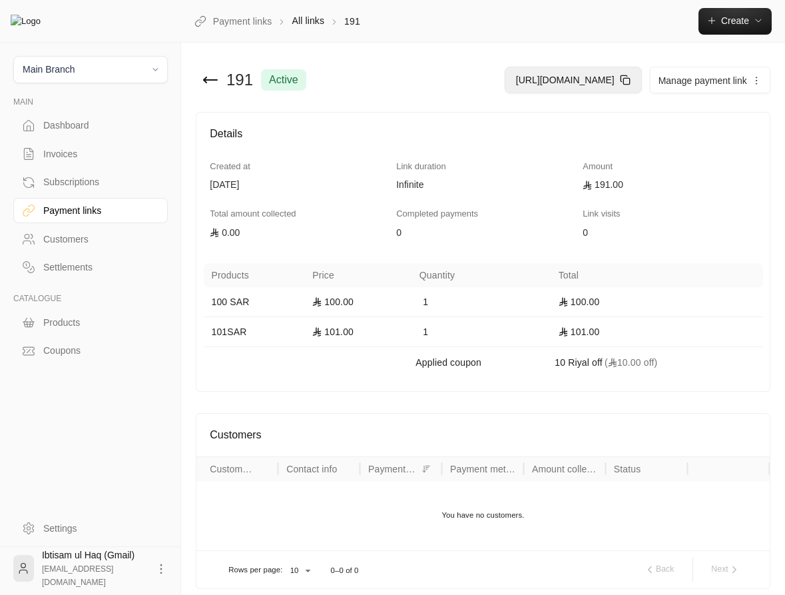
click at [615, 79] on span "https://streampay.sa/ss/nISpn" at bounding box center [565, 80] width 99 height 11
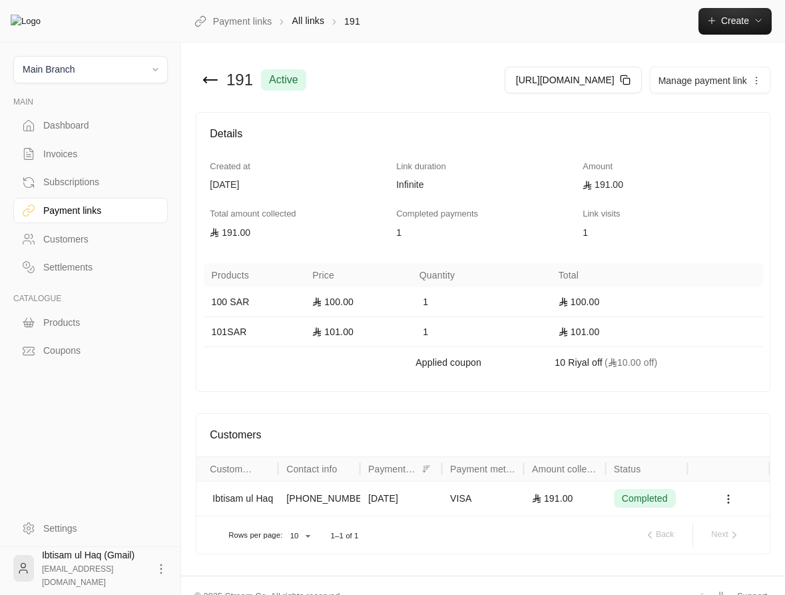
click at [63, 251] on link "Customers" at bounding box center [90, 239] width 154 height 26
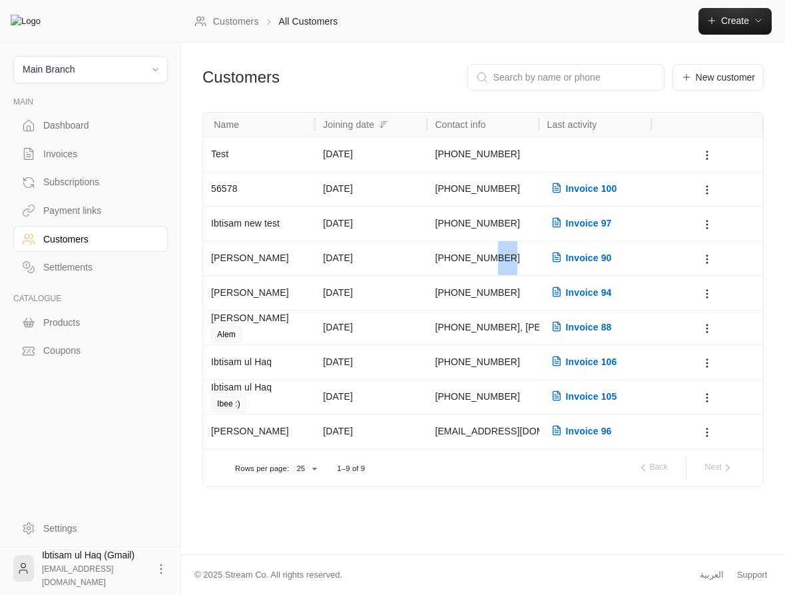
drag, startPoint x: 512, startPoint y: 258, endPoint x: 489, endPoint y: 258, distance: 23.3
click at [489, 258] on div "+923274231257" at bounding box center [483, 258] width 96 height 34
click at [61, 211] on div "Payment links" at bounding box center [97, 210] width 108 height 13
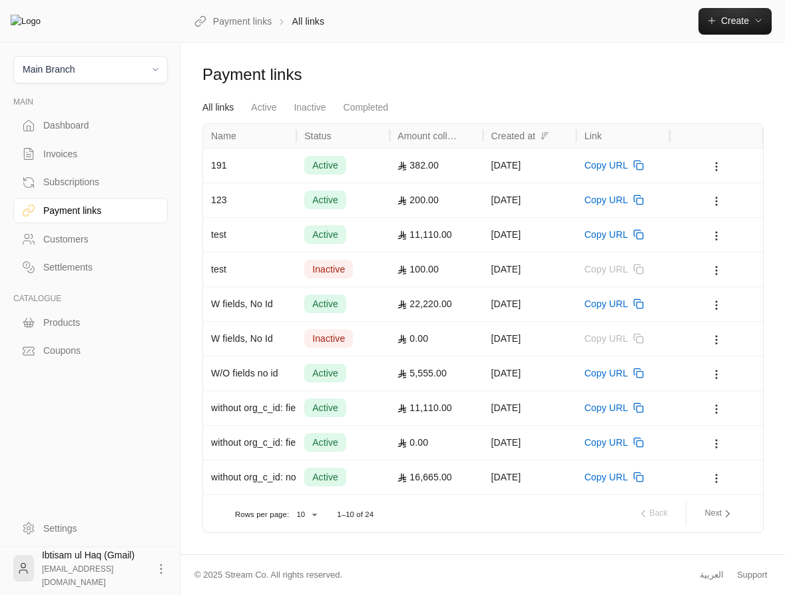
click at [261, 160] on div "191" at bounding box center [249, 165] width 77 height 34
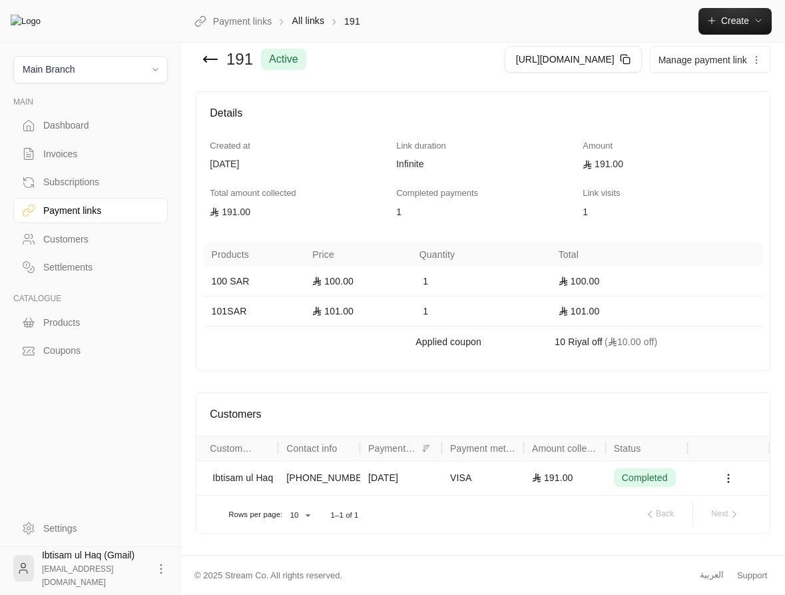
scroll to position [53, 0]
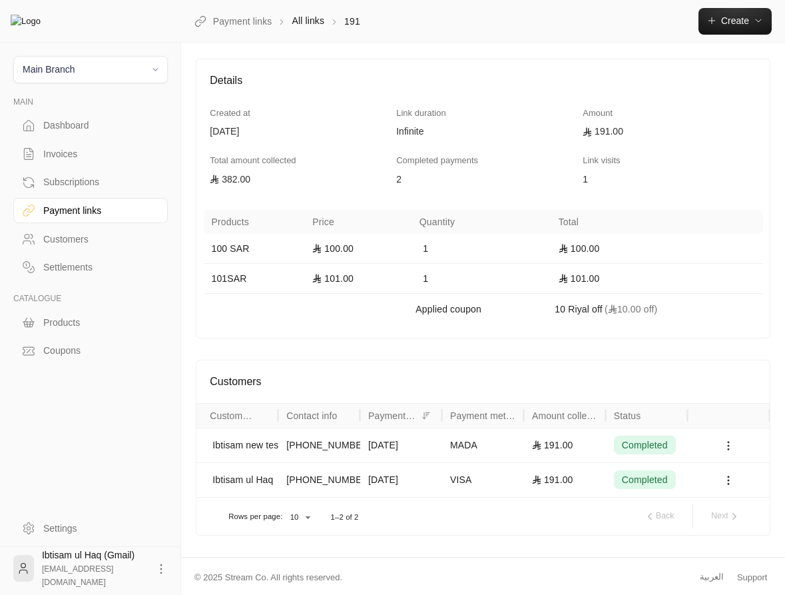
click at [730, 451] on icon at bounding box center [728, 445] width 12 height 12
click at [734, 517] on li "View customer" at bounding box center [731, 513] width 71 height 24
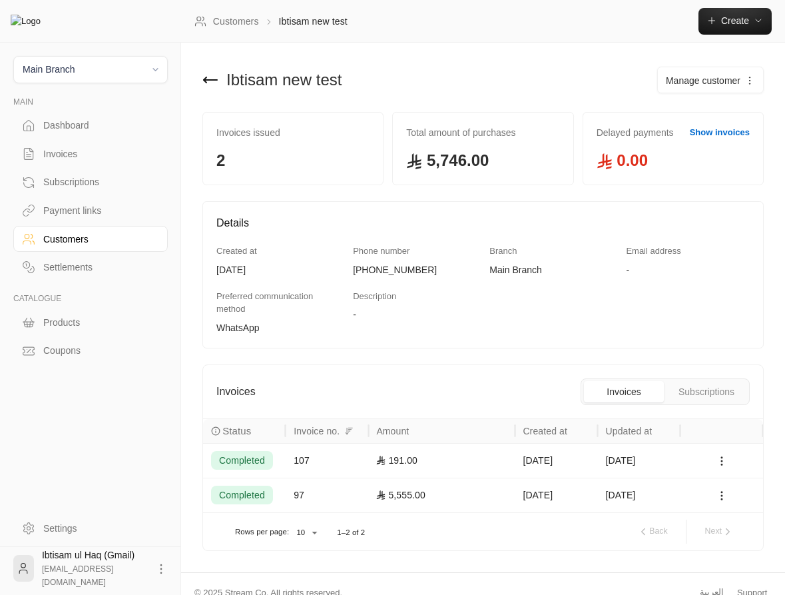
click at [206, 75] on icon at bounding box center [210, 80] width 16 height 16
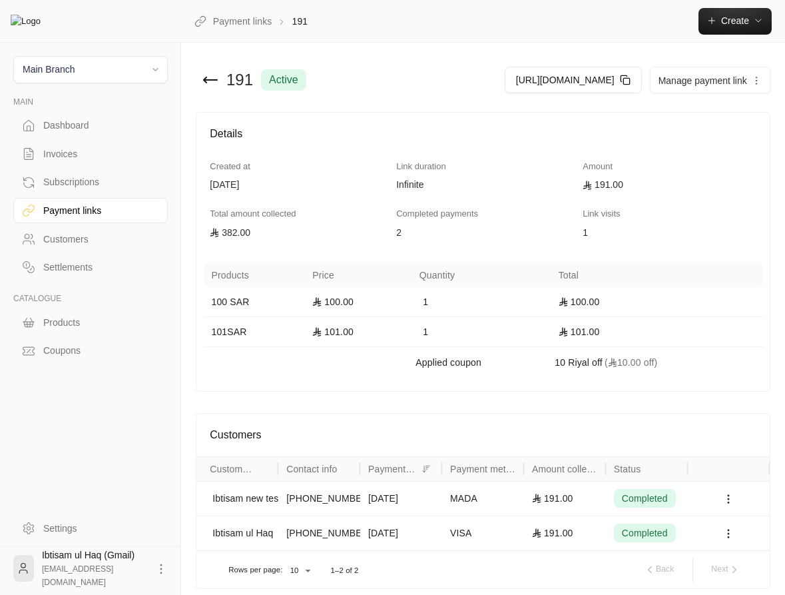
scroll to position [88, 0]
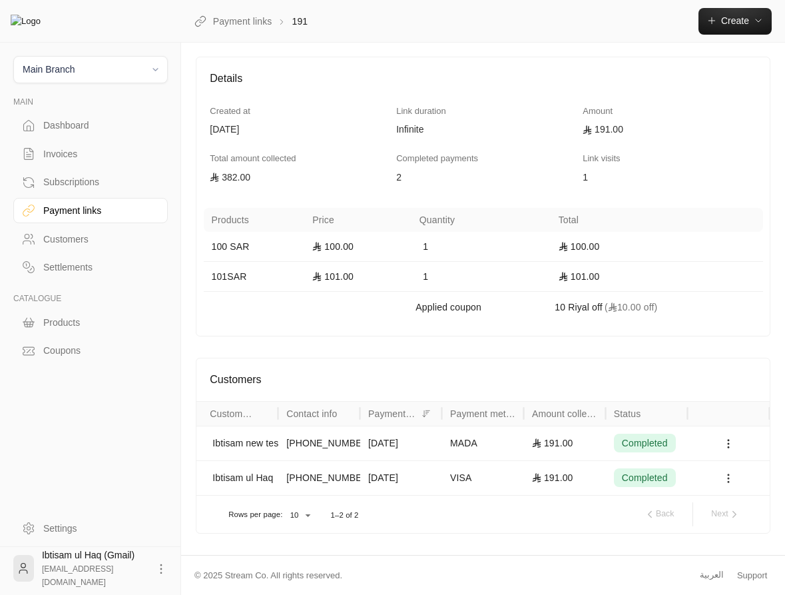
click at [733, 478] on icon at bounding box center [728, 478] width 12 height 12
click at [730, 516] on li "View customer" at bounding box center [731, 513] width 71 height 24
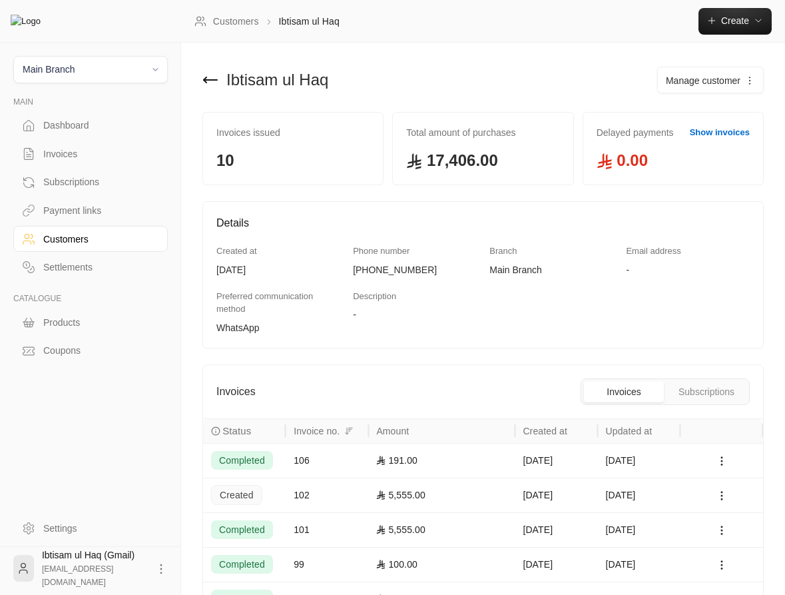
click at [210, 79] on icon at bounding box center [210, 80] width 16 height 16
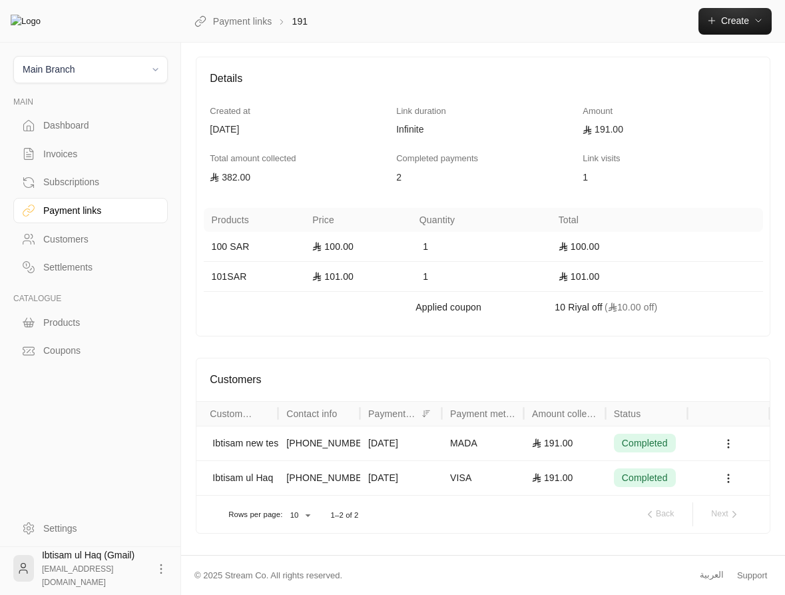
scroll to position [88, 0]
click at [730, 440] on icon at bounding box center [728, 443] width 12 height 12
click at [740, 506] on li "View invoice" at bounding box center [731, 503] width 71 height 24
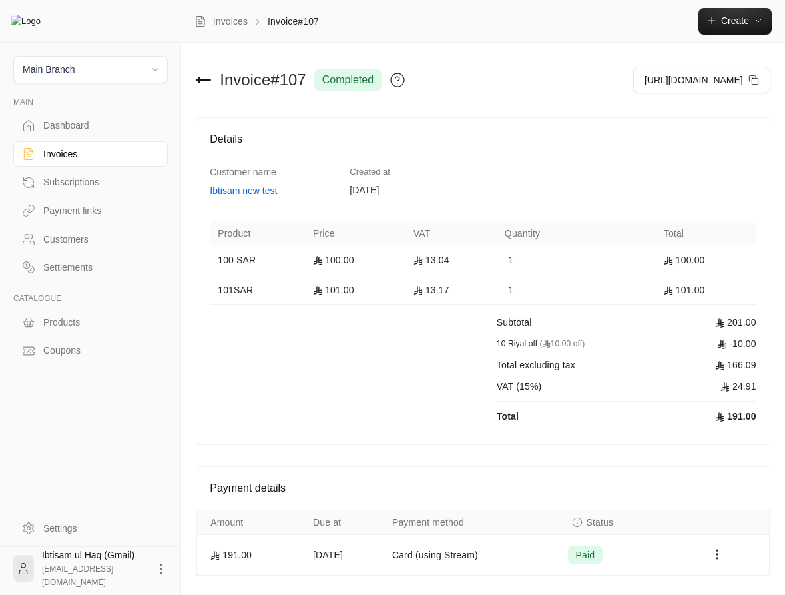
click at [200, 80] on icon at bounding box center [203, 80] width 13 height 0
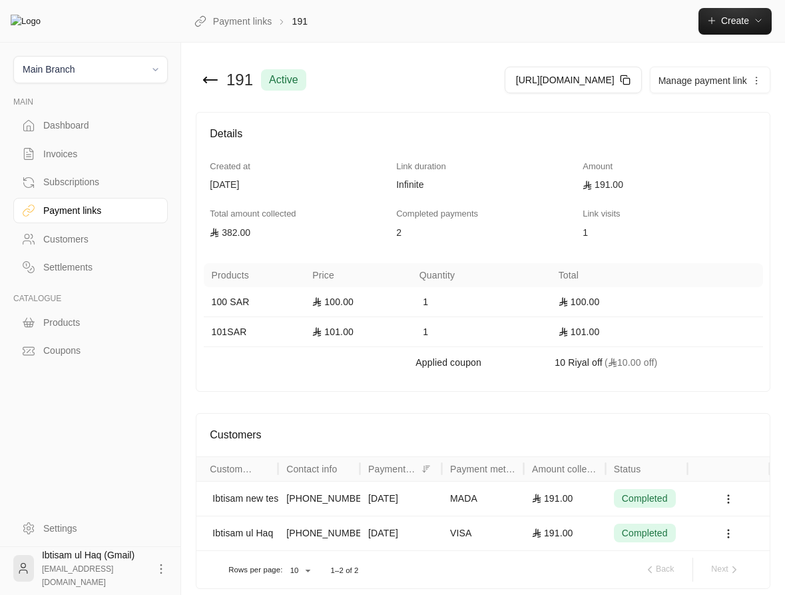
scroll to position [88, 0]
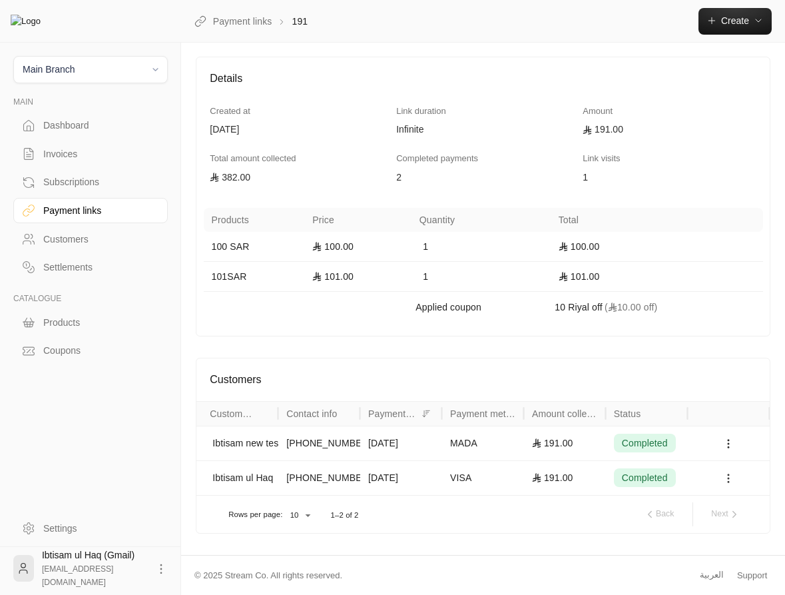
click at [728, 479] on circle at bounding box center [728, 478] width 1 height 1
click at [733, 532] on li "View invoice" at bounding box center [731, 537] width 71 height 24
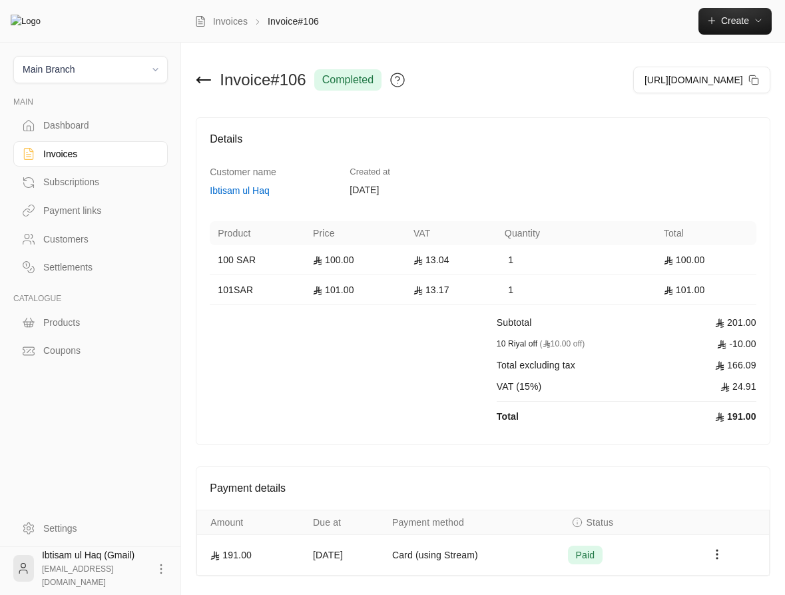
click at [73, 153] on div "Invoices" at bounding box center [97, 153] width 108 height 13
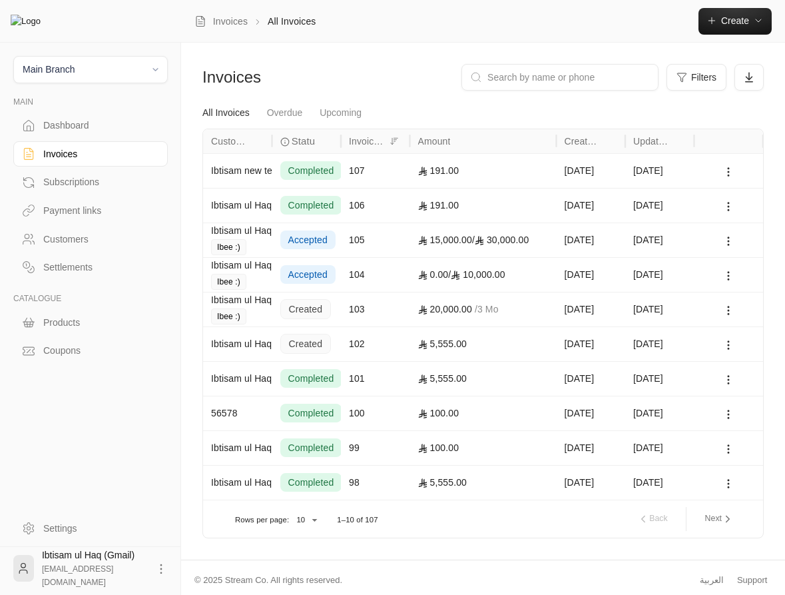
click at [71, 220] on link "Payment links" at bounding box center [90, 211] width 154 height 26
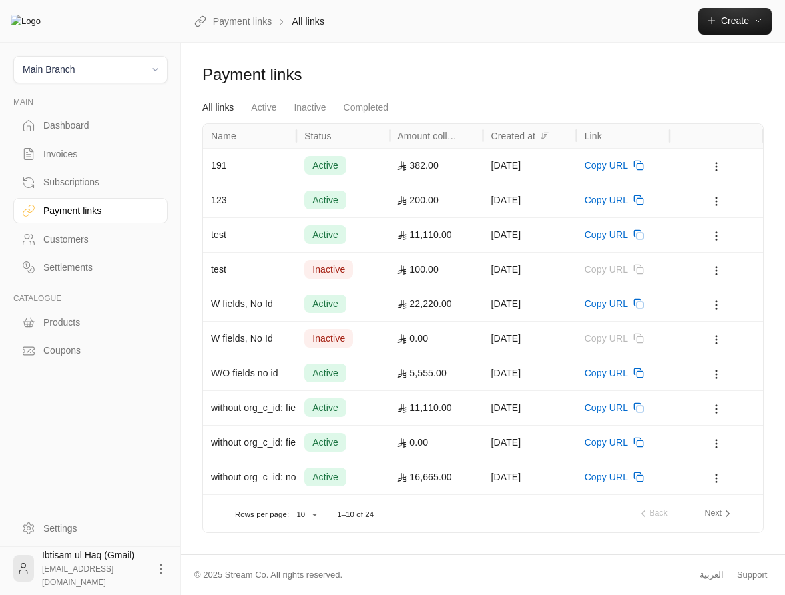
click at [379, 162] on div "active" at bounding box center [342, 165] width 77 height 34
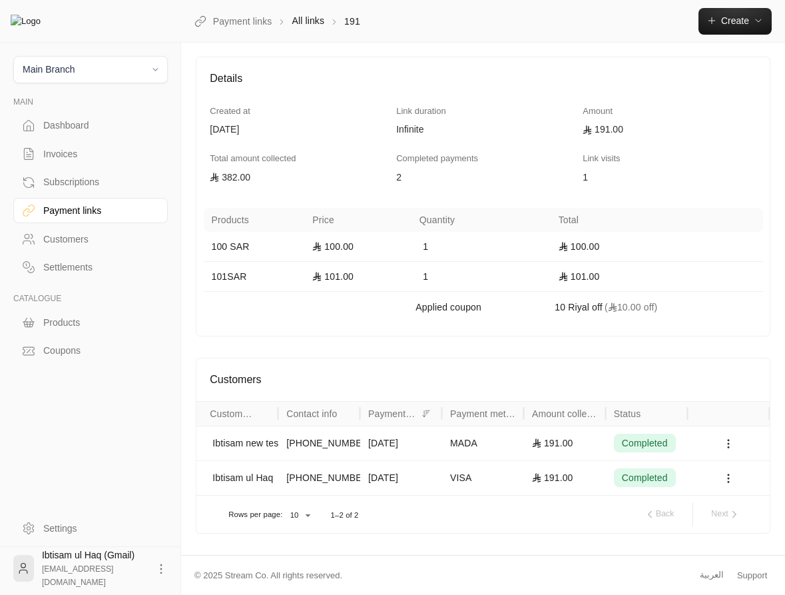
scroll to position [88, 0]
click at [579, 445] on div "191.00" at bounding box center [565, 443] width 66 height 34
click at [728, 445] on icon at bounding box center [728, 443] width 12 height 12
click at [258, 196] on div at bounding box center [392, 297] width 785 height 595
click at [722, 443] on div at bounding box center [729, 443] width 66 height 34
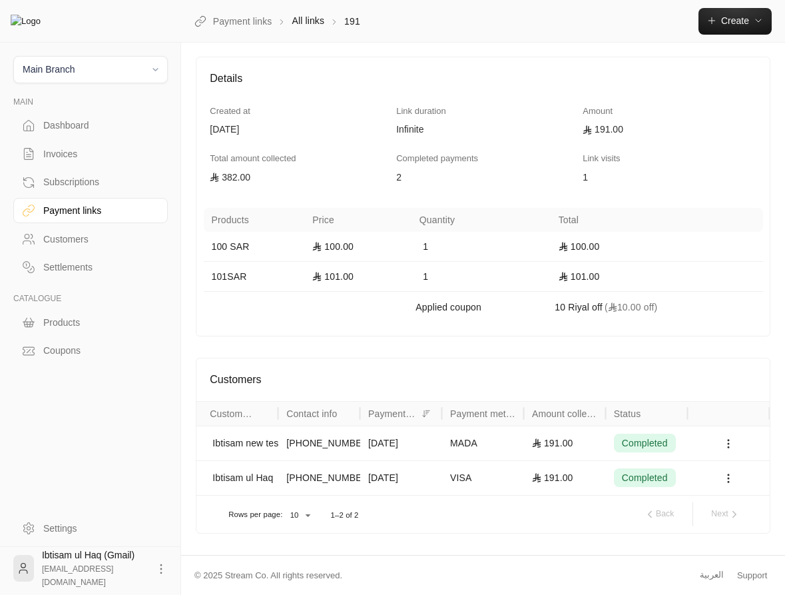
click at [725, 435] on div at bounding box center [729, 443] width 66 height 34
click at [728, 444] on circle at bounding box center [728, 443] width 1 height 1
click at [726, 474] on li "View customer" at bounding box center [731, 479] width 71 height 24
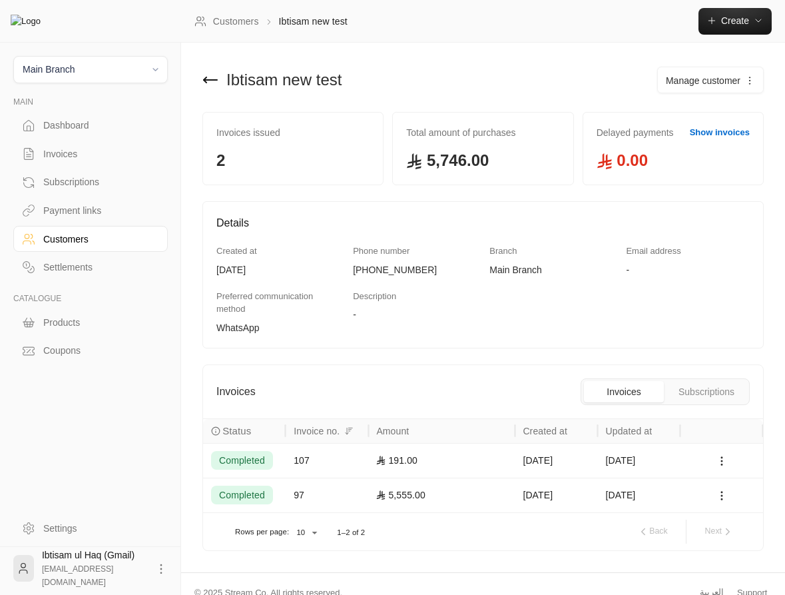
click at [210, 80] on icon at bounding box center [210, 80] width 13 height 0
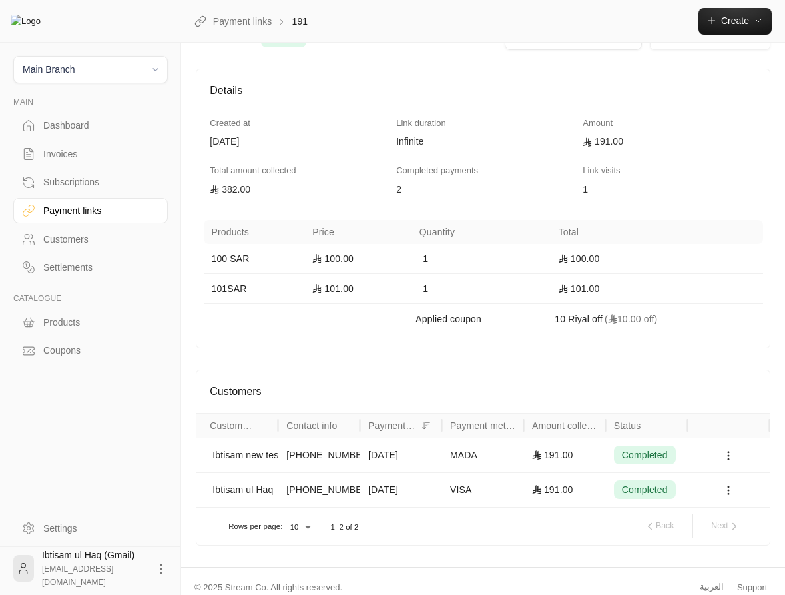
scroll to position [88, 0]
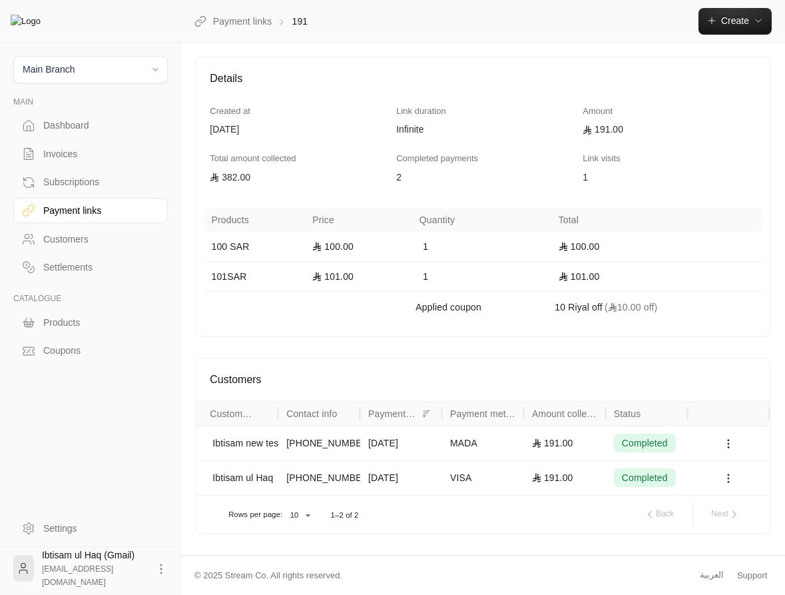
click at [729, 481] on circle at bounding box center [728, 481] width 1 height 1
click at [731, 515] on li "View customer" at bounding box center [731, 513] width 71 height 24
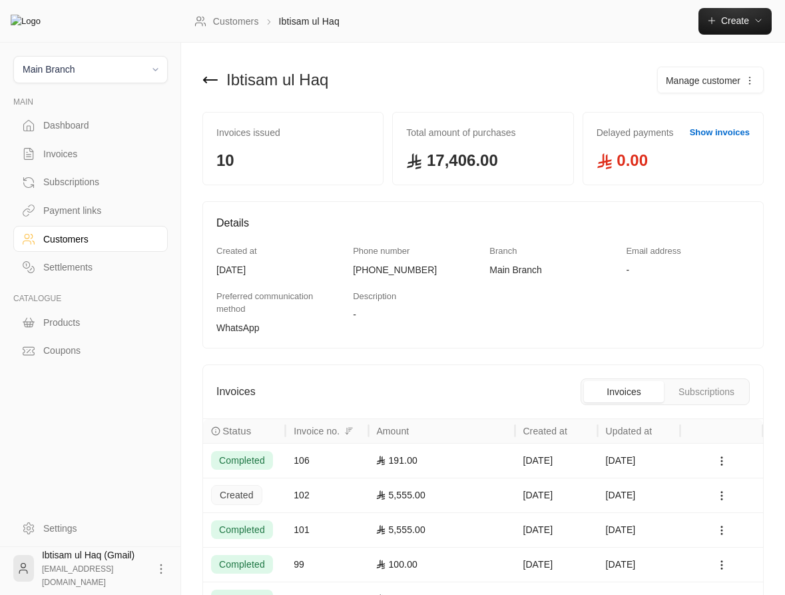
click at [210, 80] on icon at bounding box center [210, 80] width 13 height 0
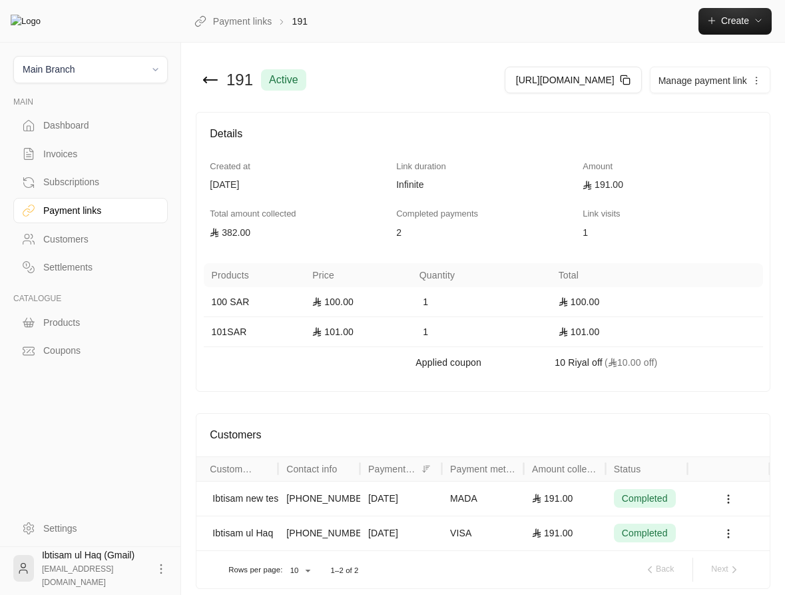
scroll to position [88, 0]
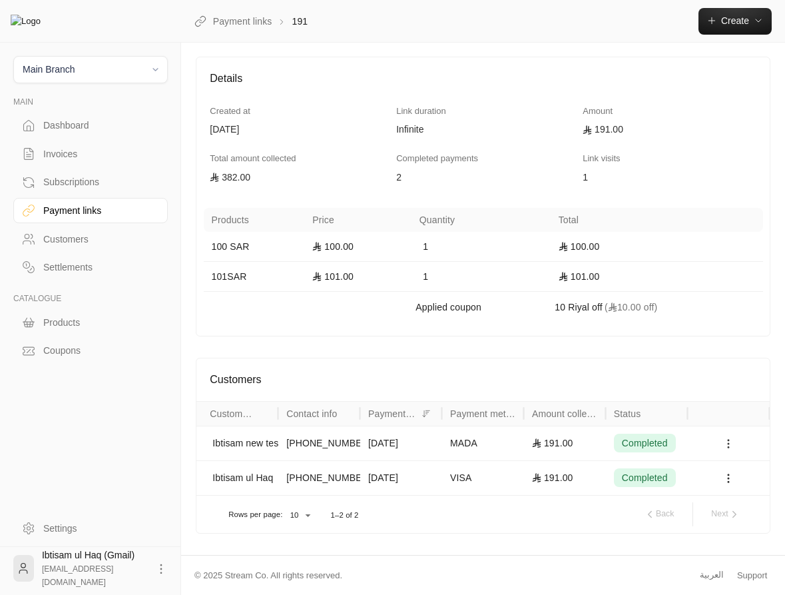
click at [731, 442] on icon at bounding box center [728, 443] width 12 height 12
click at [732, 499] on li "View invoice" at bounding box center [731, 503] width 71 height 24
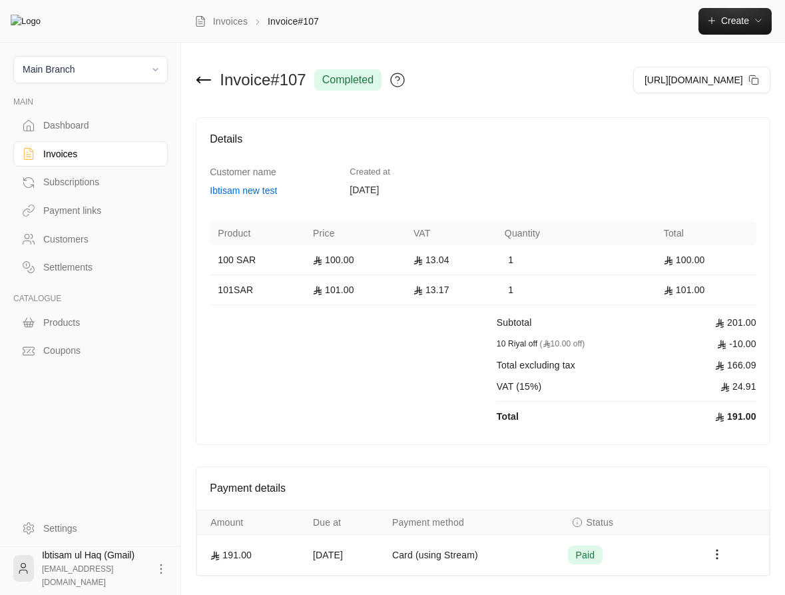
click at [201, 78] on icon at bounding box center [204, 80] width 16 height 16
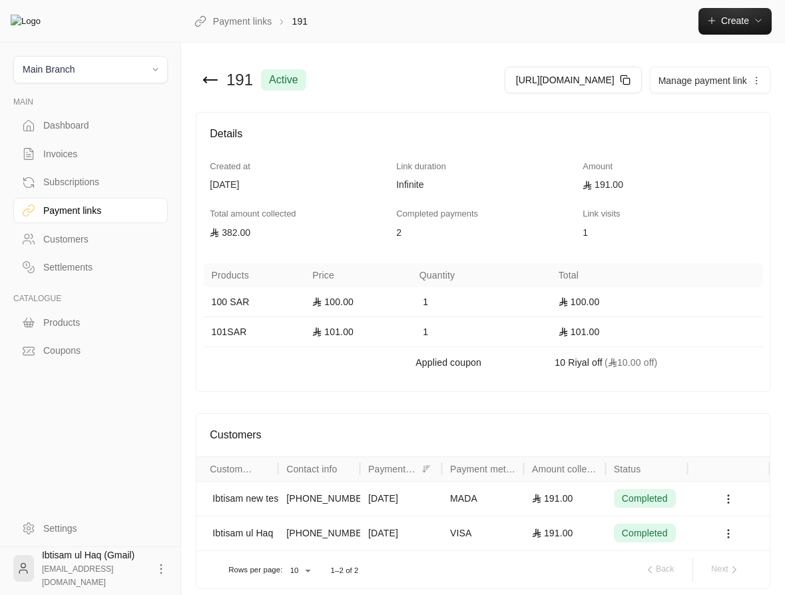
scroll to position [88, 0]
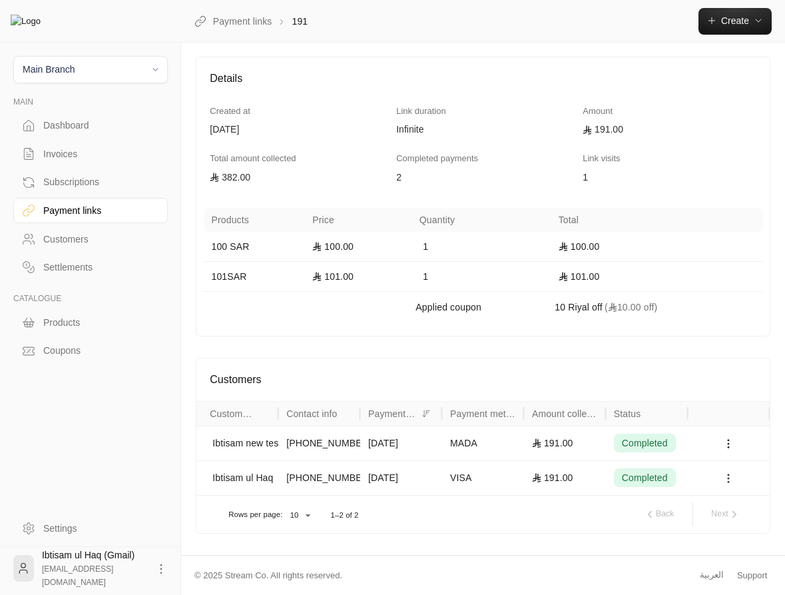
click at [728, 479] on icon at bounding box center [728, 478] width 12 height 12
click at [736, 539] on li "View invoice" at bounding box center [731, 537] width 71 height 24
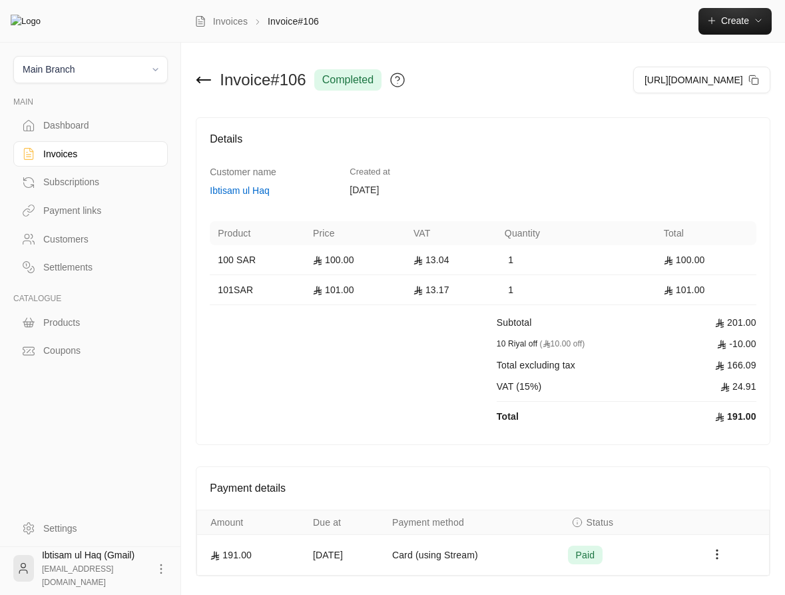
click at [203, 80] on icon at bounding box center [203, 80] width 13 height 0
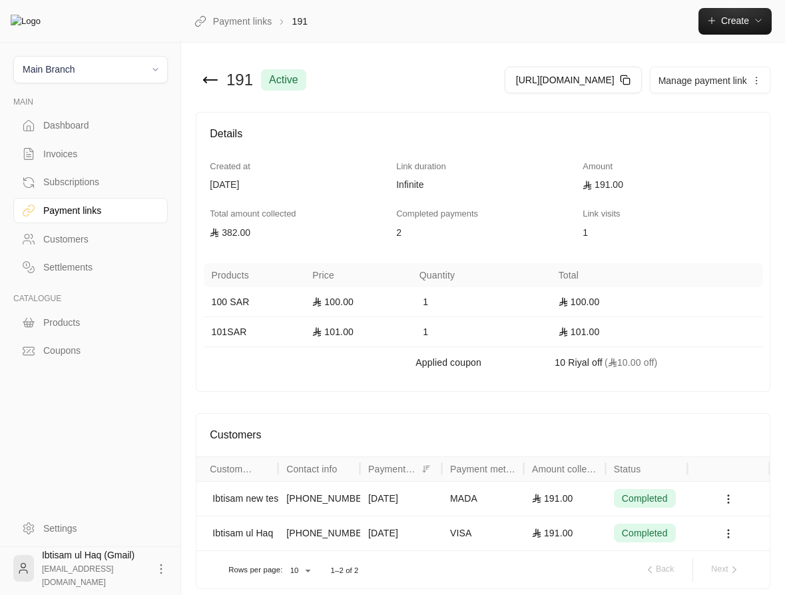
scroll to position [88, 0]
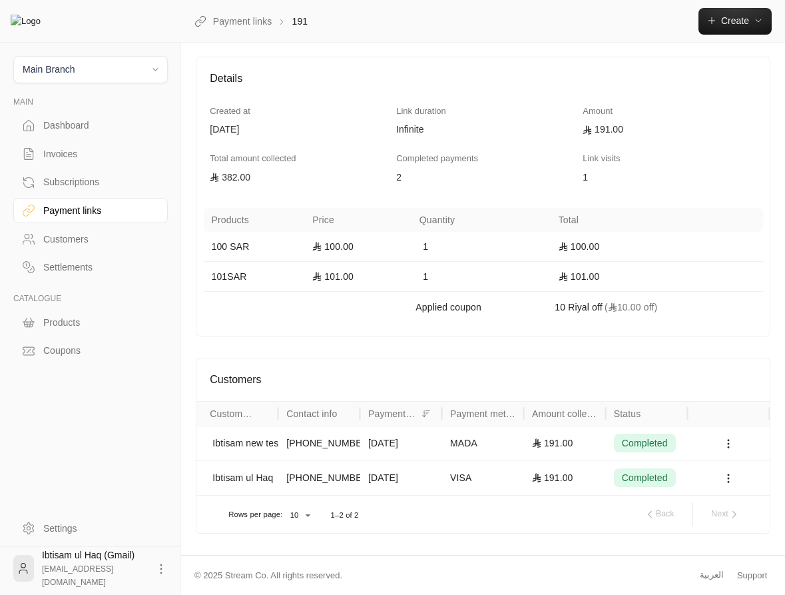
click at [709, 569] on div "العربية" at bounding box center [712, 574] width 24 height 13
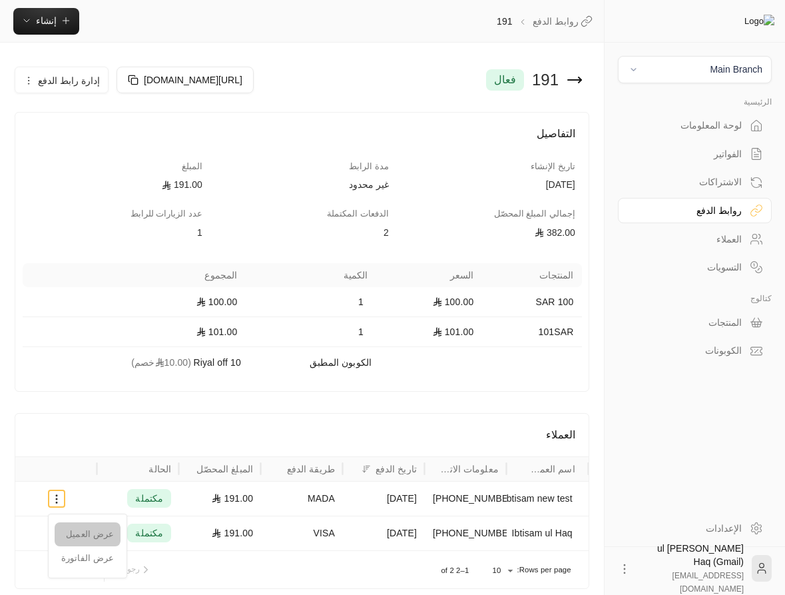
click at [83, 534] on li "عرض العميل" at bounding box center [88, 534] width 66 height 24
click at [63, 501] on button at bounding box center [56, 498] width 15 height 15
click at [99, 427] on div at bounding box center [392, 297] width 785 height 595
